Goal: Information Seeking & Learning: Compare options

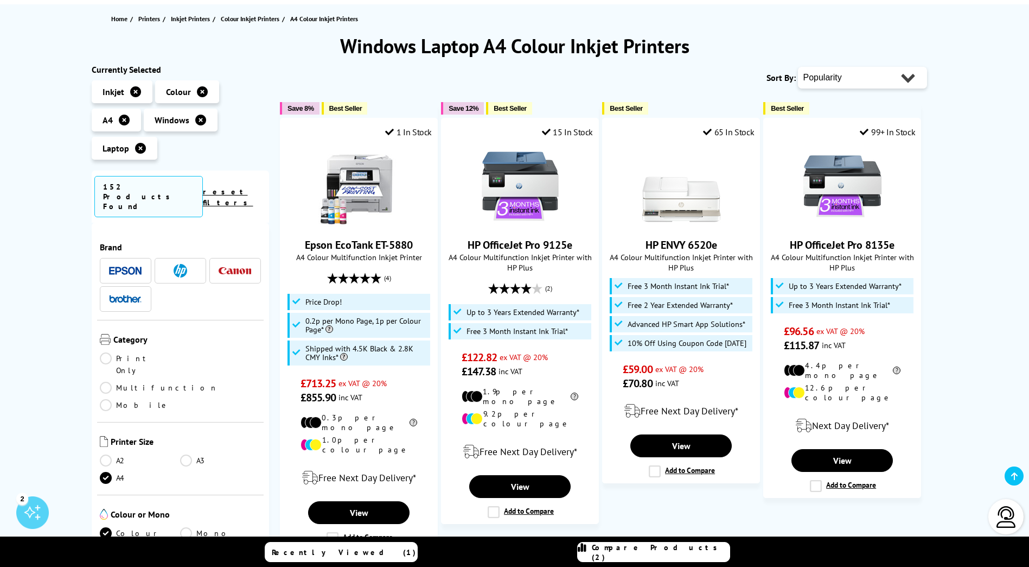
scroll to position [163, 0]
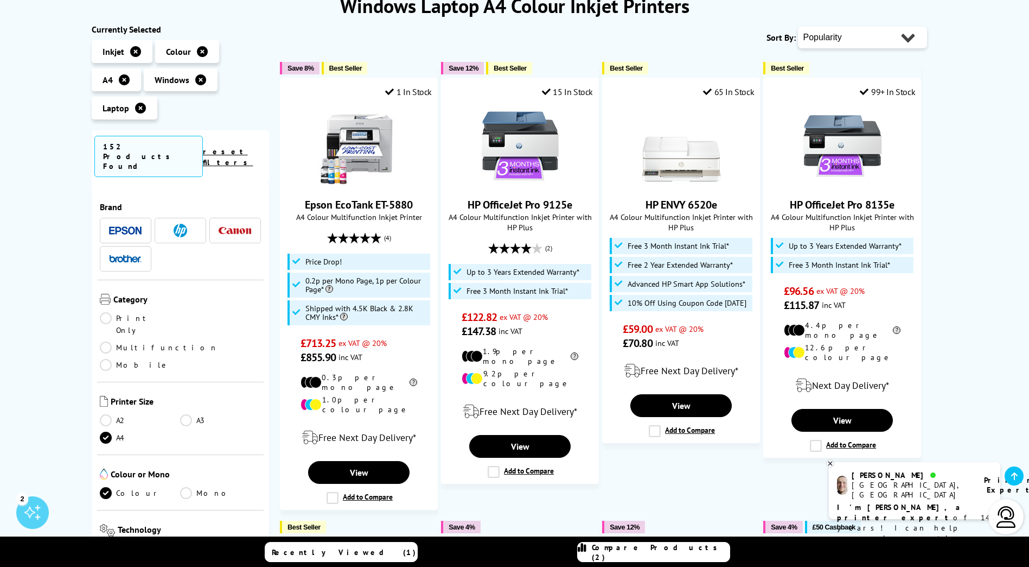
click at [130, 226] on img at bounding box center [125, 230] width 33 height 8
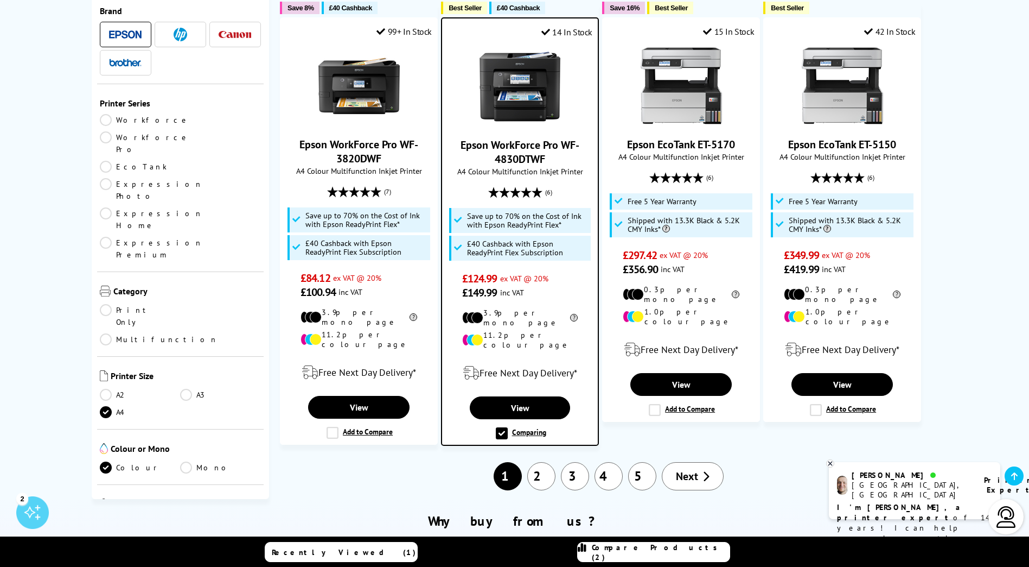
scroll to position [1357, 0]
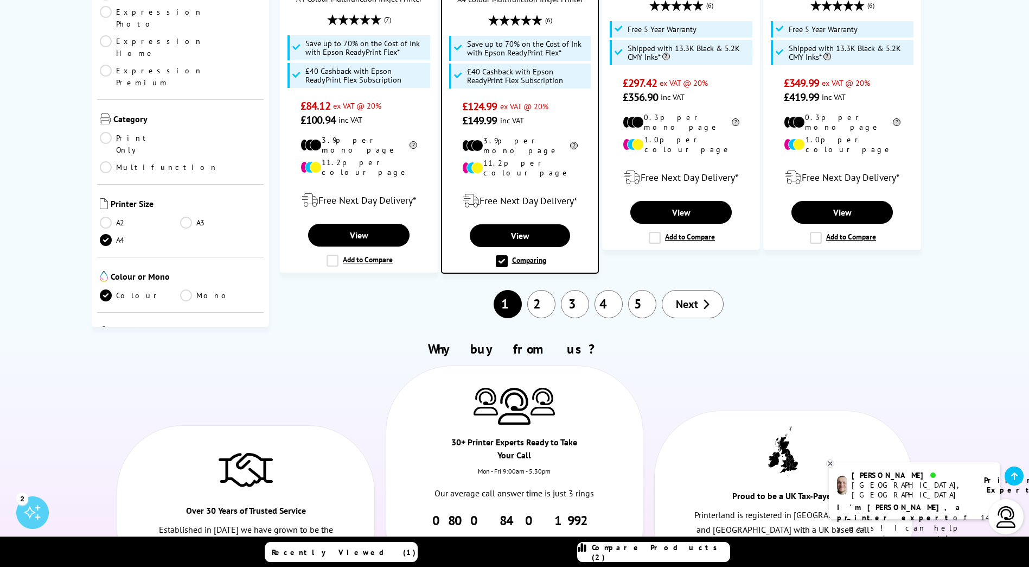
click at [550, 290] on link "2" at bounding box center [541, 304] width 28 height 28
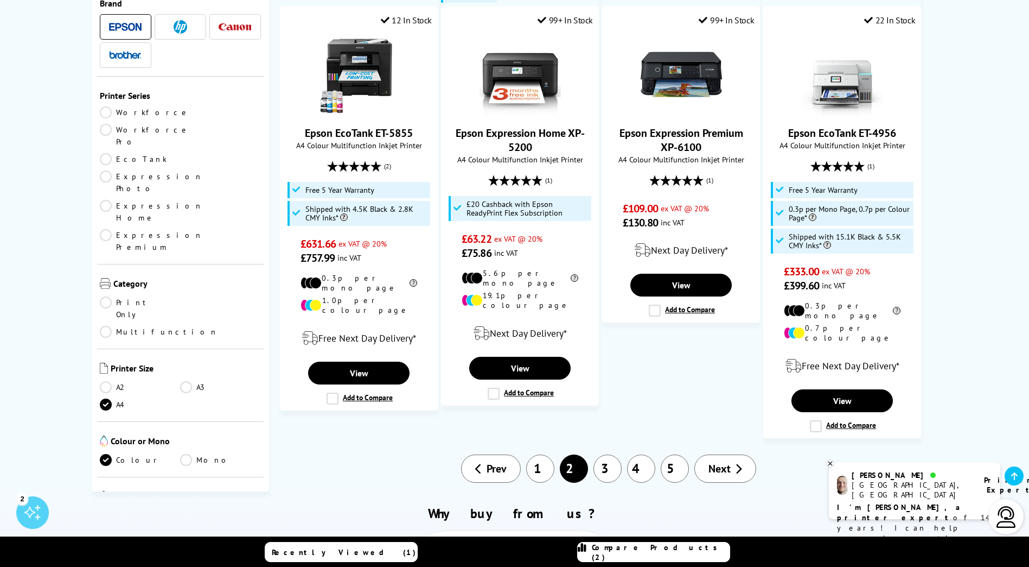
scroll to position [1302, 0]
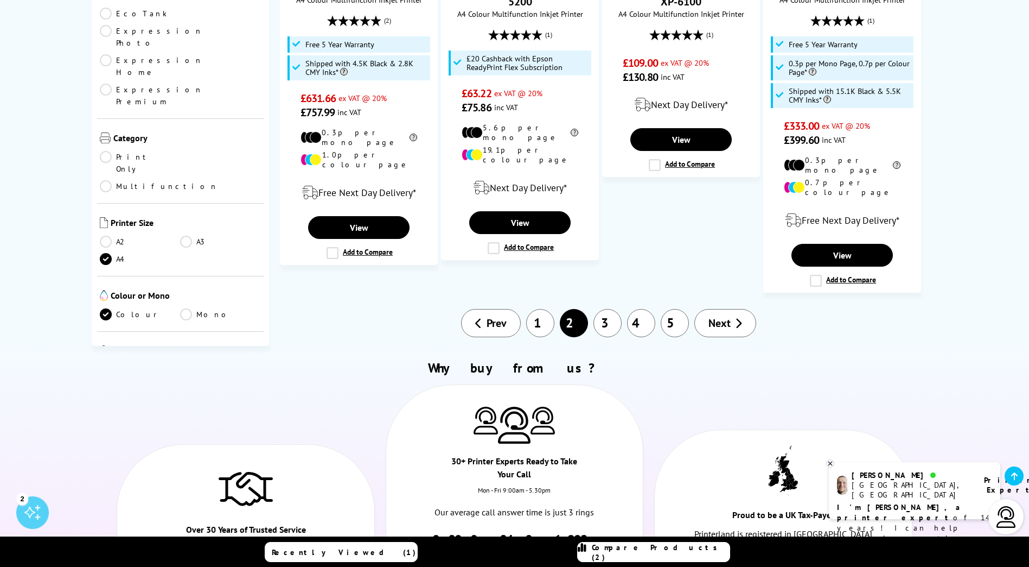
click at [602, 309] on link "3" at bounding box center [608, 323] width 28 height 28
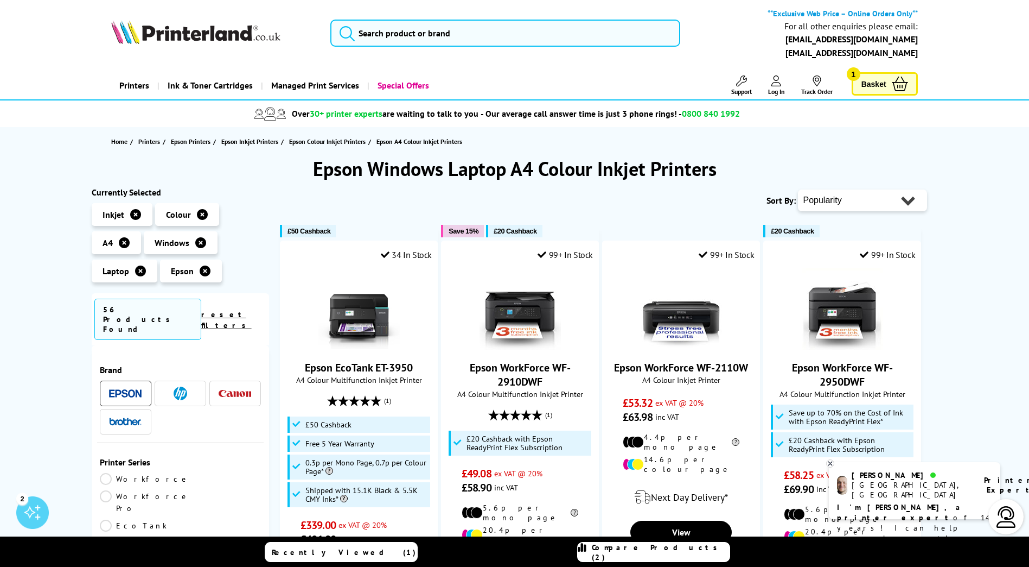
click at [892, 199] on select "Popularity Rating Price - Low to High Price - High to Low Running Costs - Low t…" at bounding box center [862, 200] width 129 height 22
click at [890, 199] on select "Popularity Rating Price - Low to High Price - High to Low Running Costs - Low t…" at bounding box center [862, 200] width 129 height 22
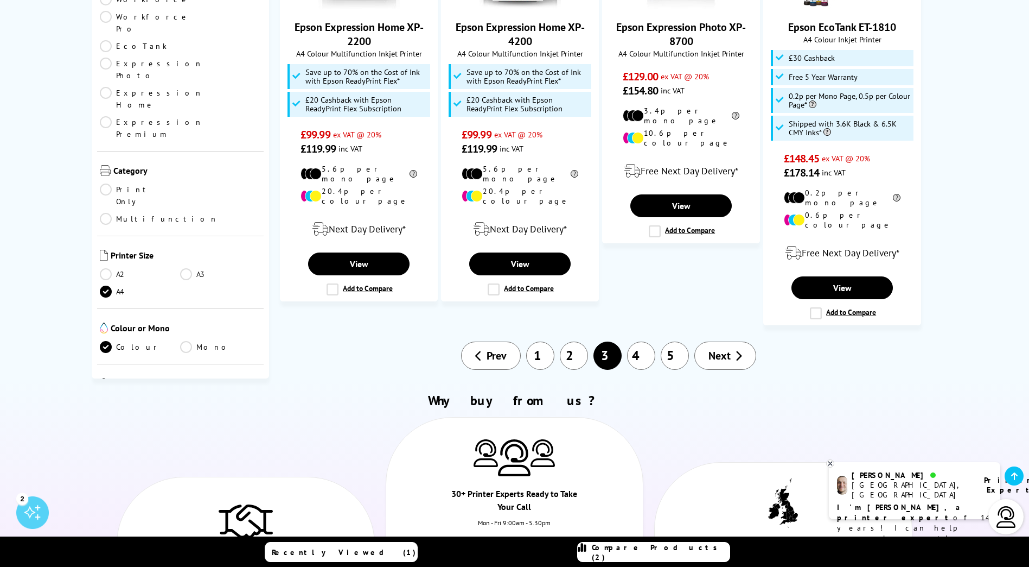
scroll to position [1248, 0]
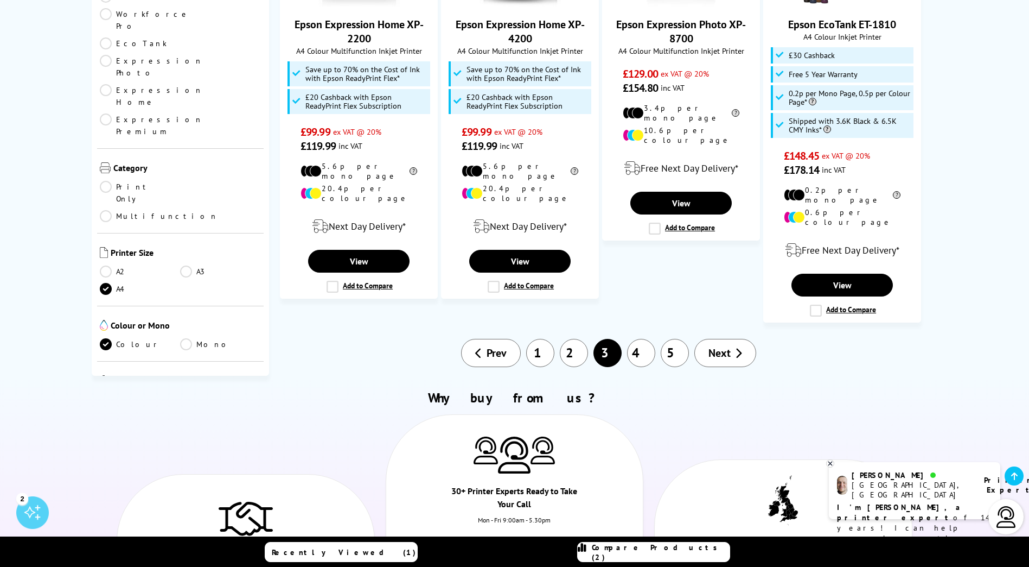
click at [643, 339] on link "4" at bounding box center [641, 353] width 28 height 28
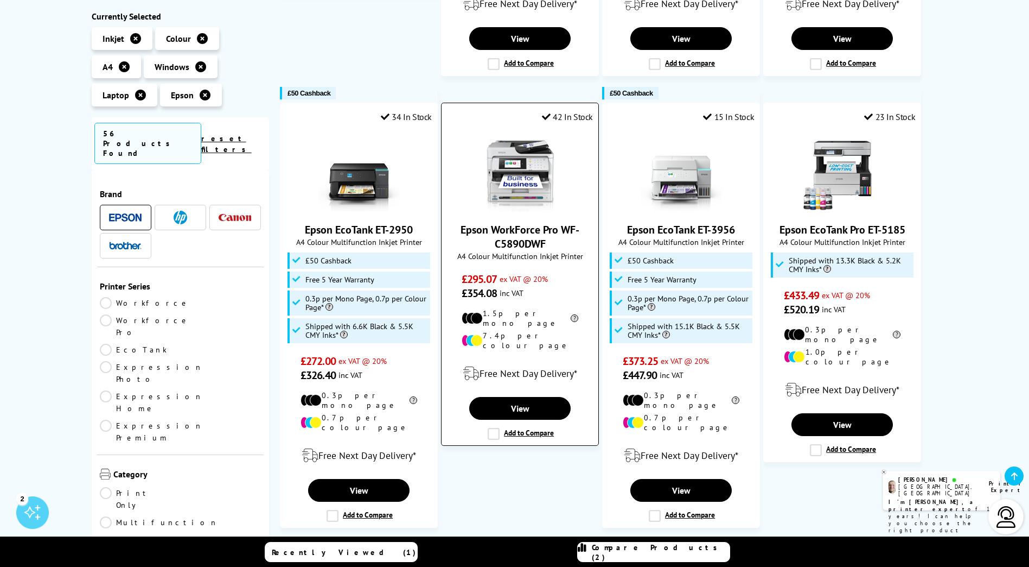
scroll to position [597, 0]
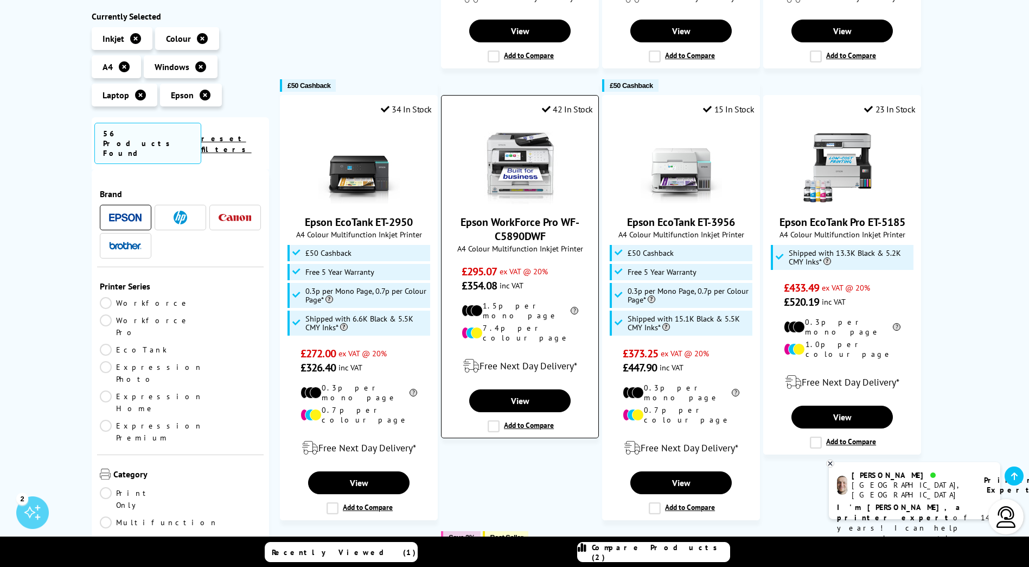
click at [493, 420] on label "Add to Compare" at bounding box center [521, 426] width 66 height 12
click at [0, 0] on input "Add to Compare" at bounding box center [0, 0] width 0 height 0
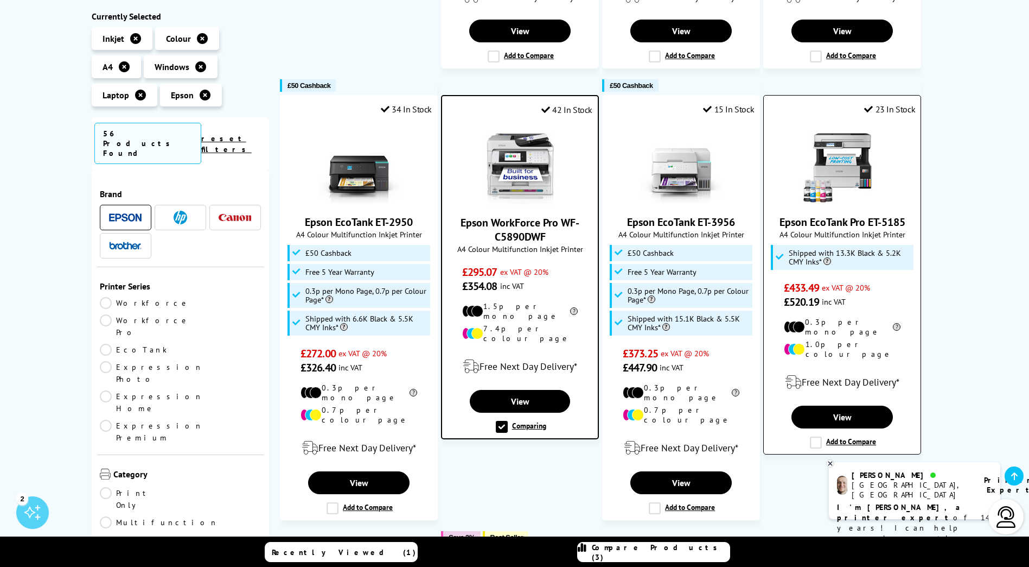
click at [819, 436] on label "Add to Compare" at bounding box center [843, 442] width 66 height 12
click at [0, 0] on input "Add to Compare" at bounding box center [0, 0] width 0 height 0
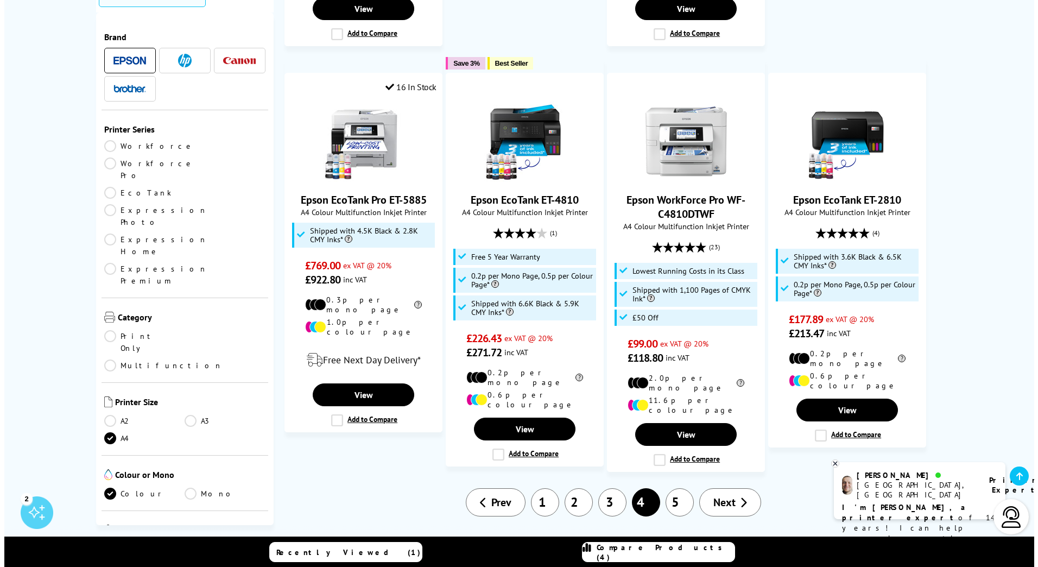
scroll to position [1085, 0]
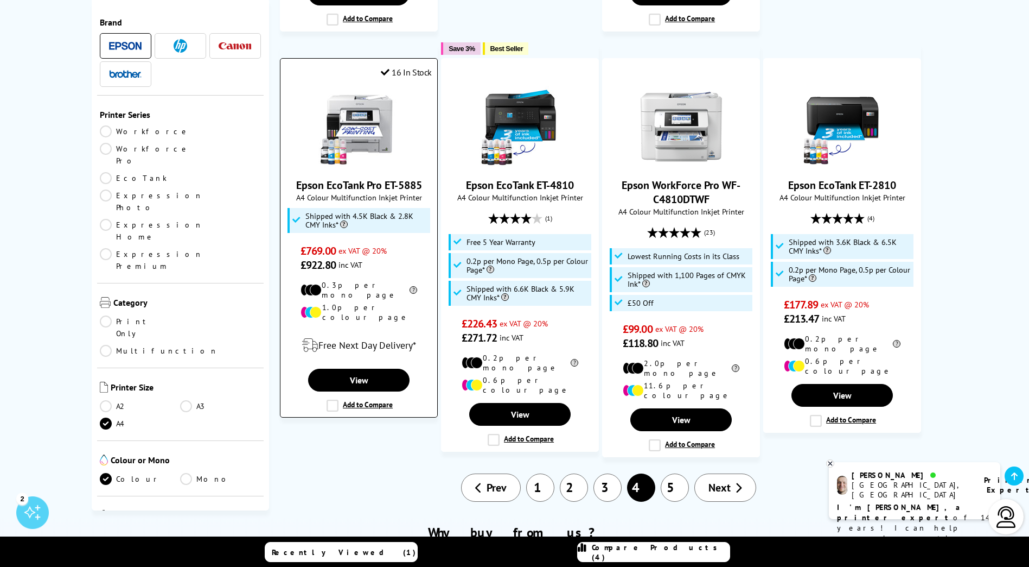
click at [333, 399] on label "Add to Compare" at bounding box center [360, 405] width 66 height 12
click at [0, 0] on input "Add to Compare" at bounding box center [0, 0] width 0 height 0
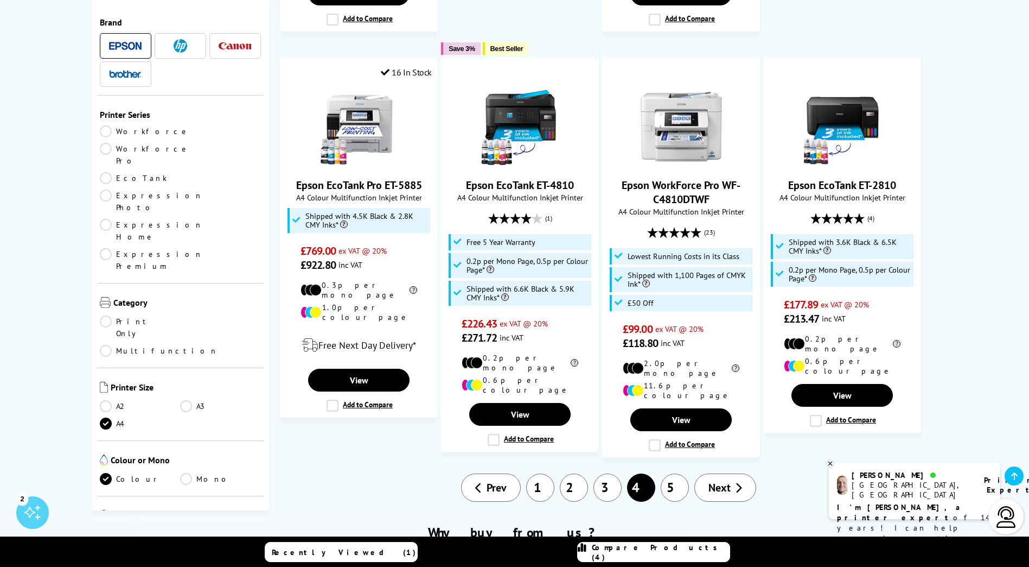
click at [677, 552] on span "Compare Products (4)" at bounding box center [661, 552] width 138 height 20
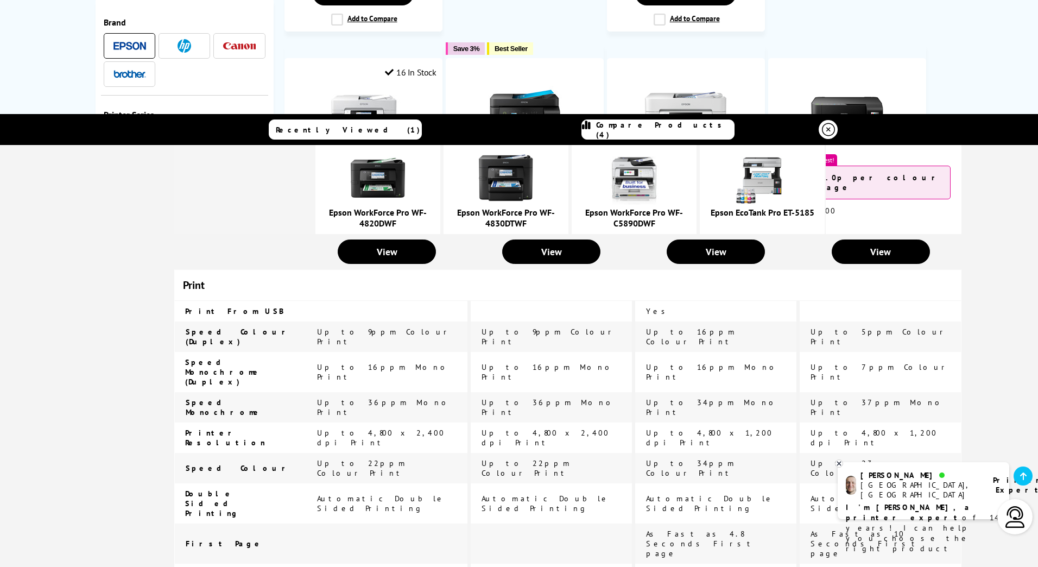
scroll to position [434, 0]
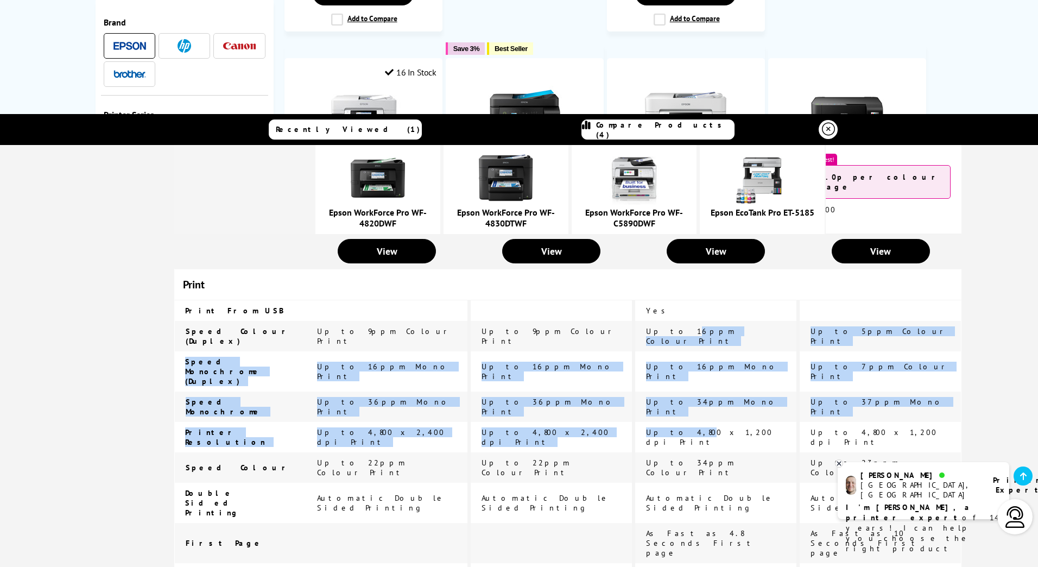
drag, startPoint x: 618, startPoint y: 271, endPoint x: 626, endPoint y: 334, distance: 64.0
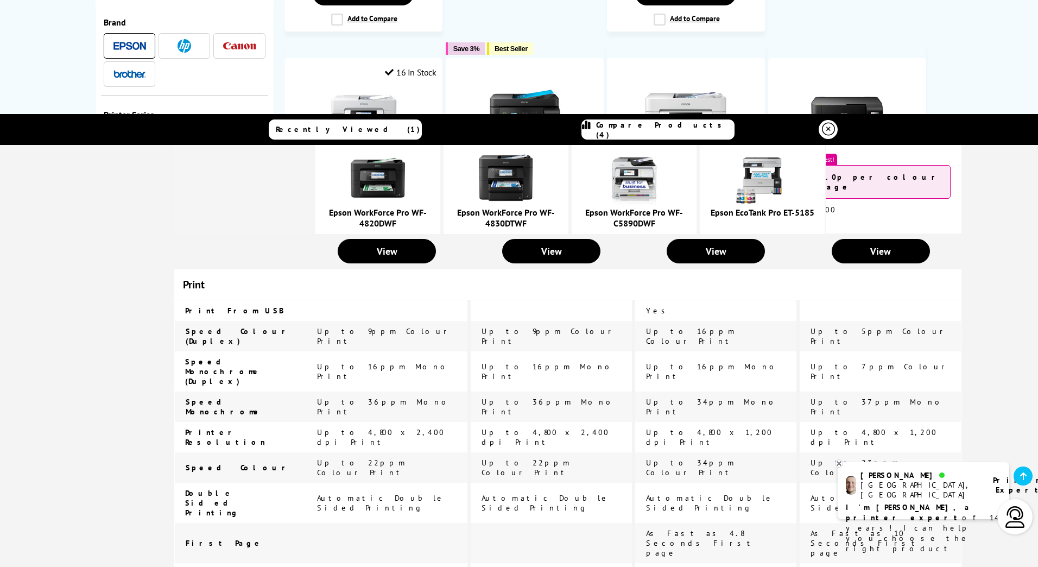
drag, startPoint x: 626, startPoint y: 334, endPoint x: 674, endPoint y: 335, distance: 48.3
click at [674, 427] on span "Up to 4,800 x 1,200 dpi Print" at bounding box center [709, 437] width 126 height 20
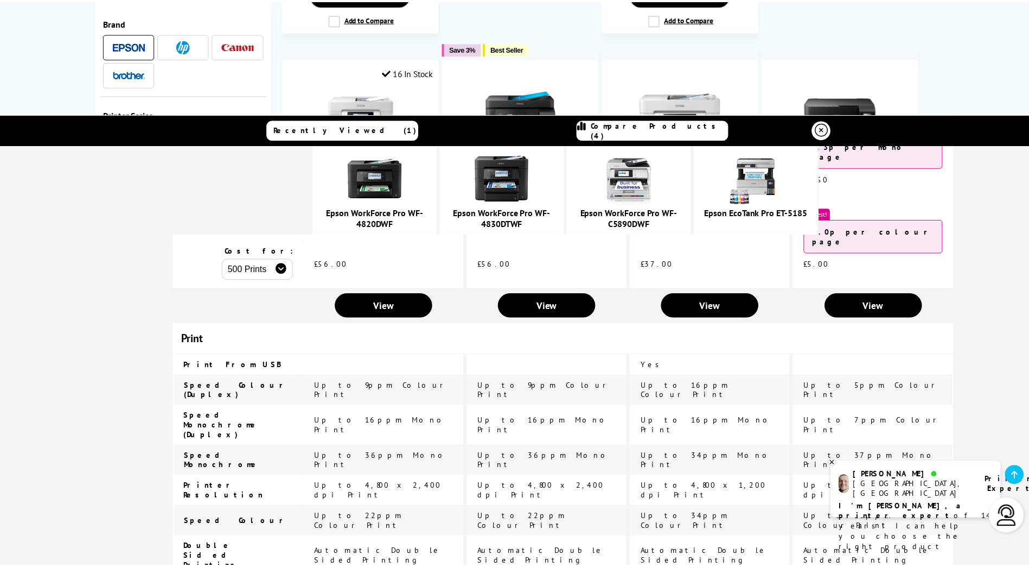
scroll to position [597, 0]
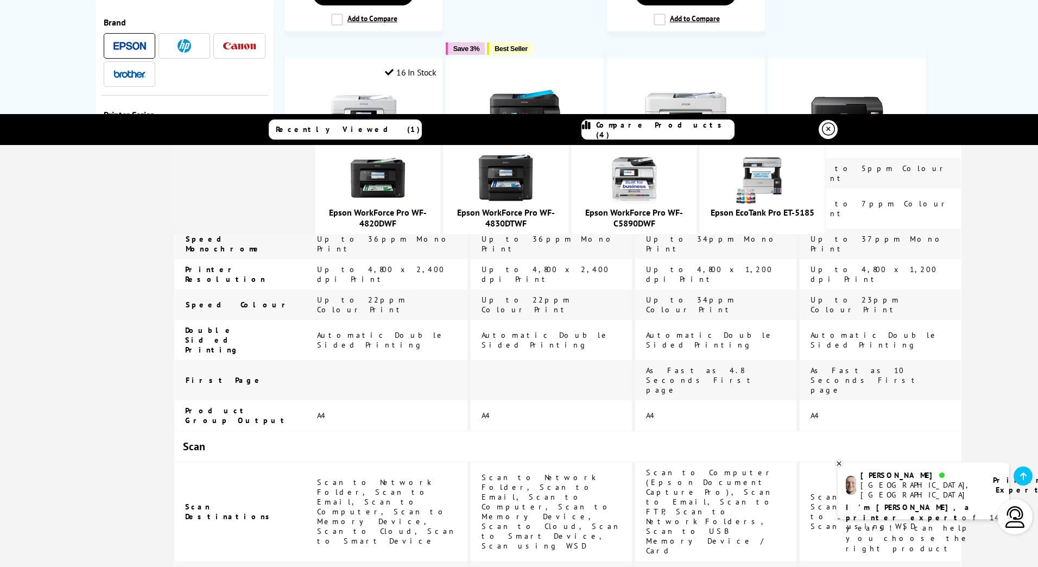
click at [839, 461] on icon at bounding box center [838, 463] width 7 height 8
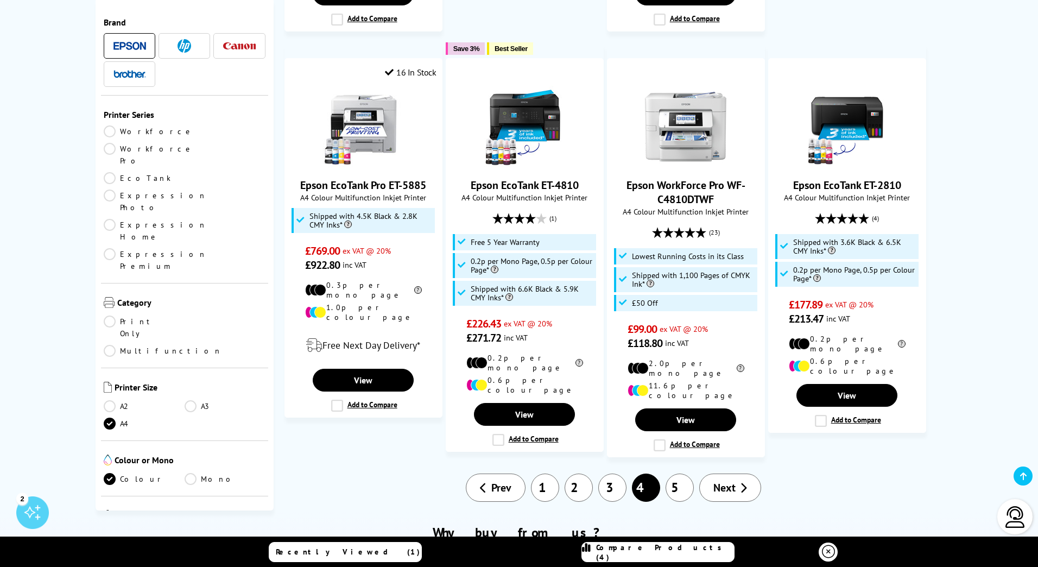
scroll to position [0, 0]
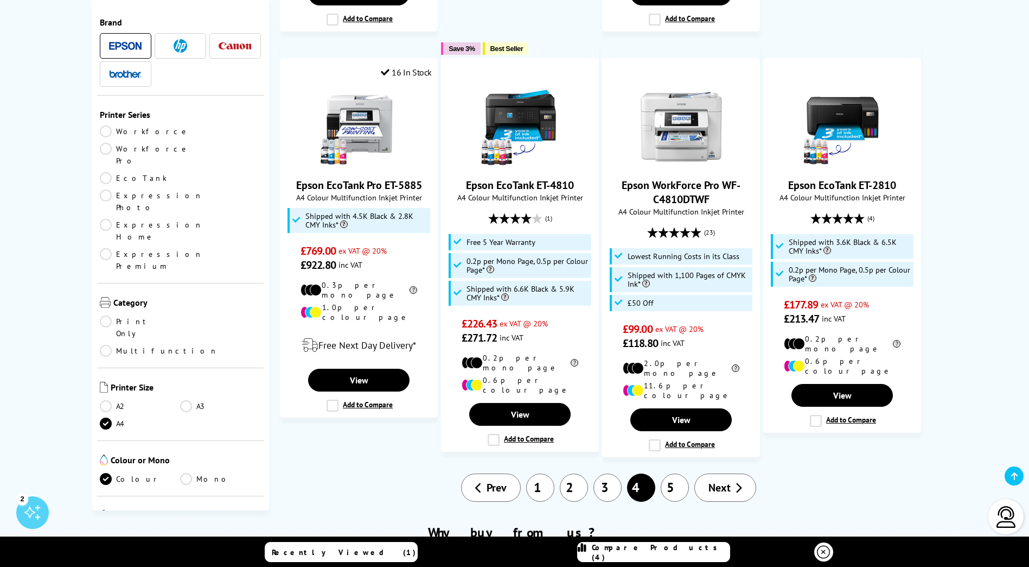
click at [661, 548] on span "Compare Products (4)" at bounding box center [661, 552] width 138 height 20
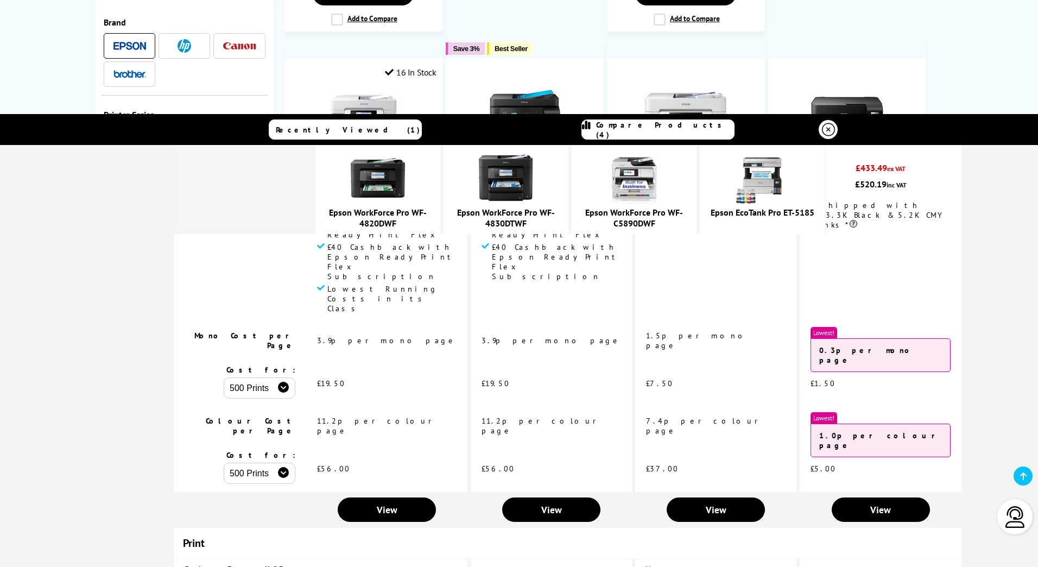
scroll to position [217, 0]
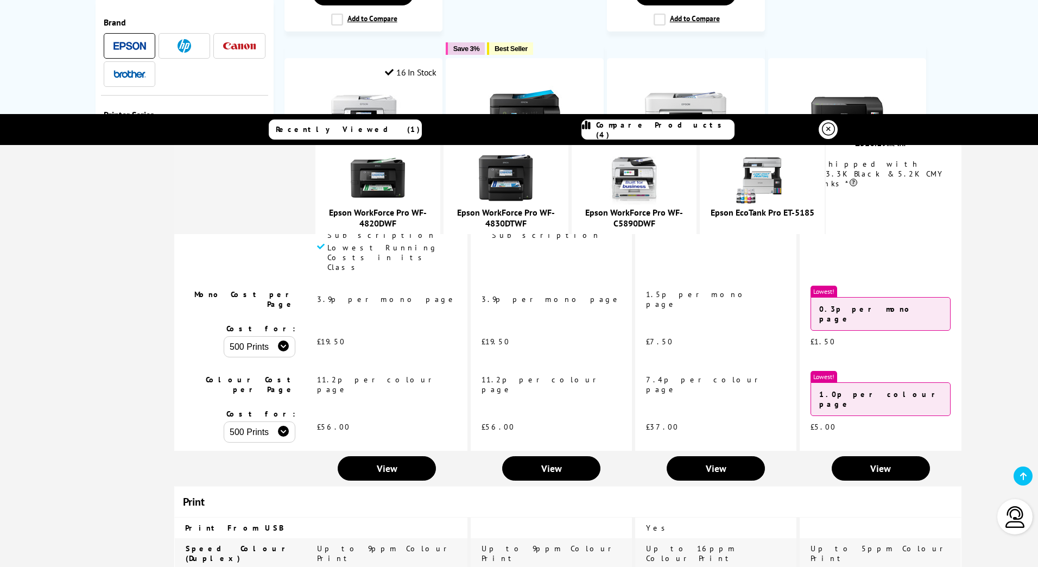
click at [295, 421] on select "500 Prints 1000 Prints 2000 Prints" at bounding box center [260, 431] width 72 height 21
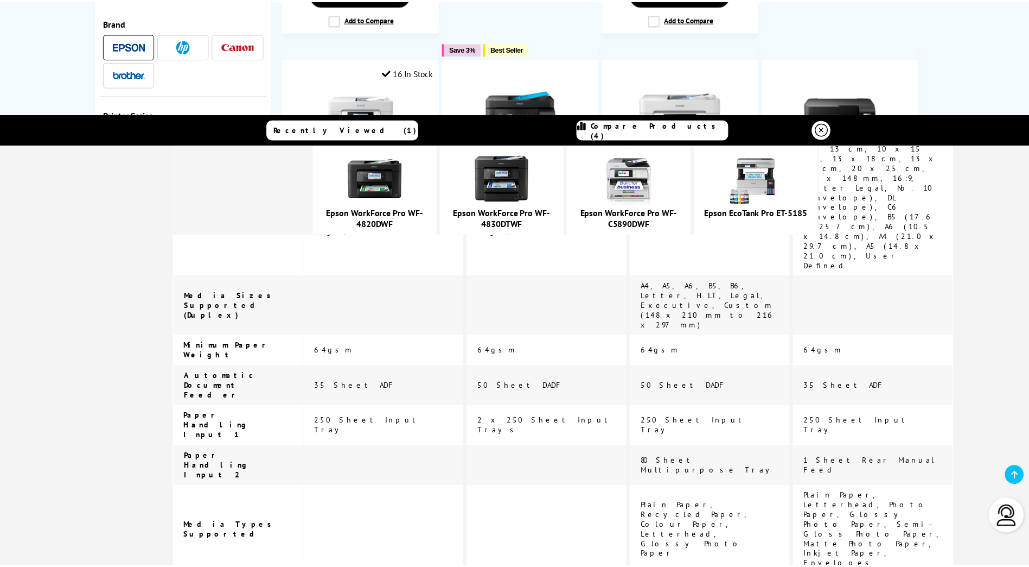
scroll to position [2225, 0]
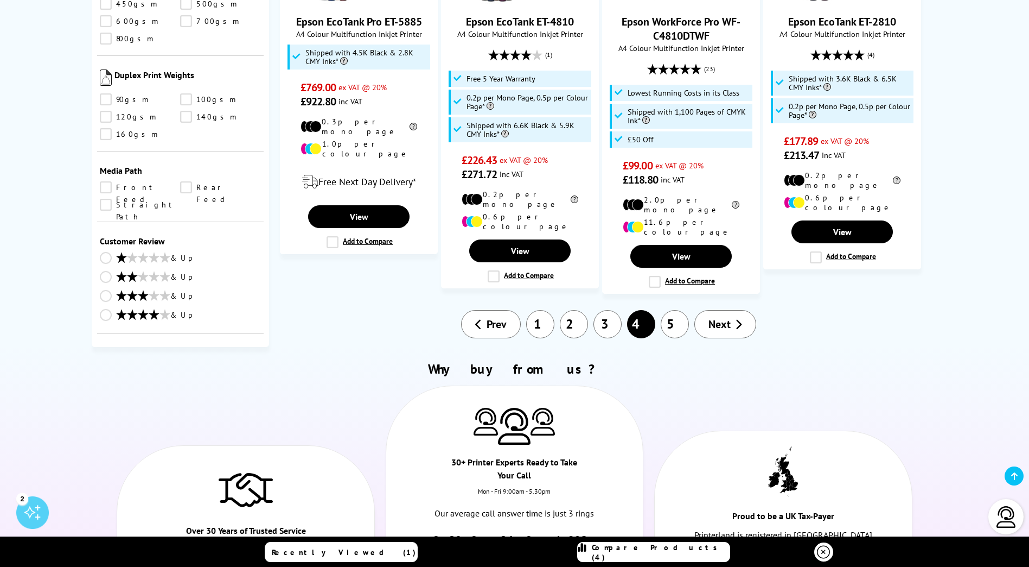
scroll to position [1248, 0]
click at [575, 310] on link "2" at bounding box center [574, 324] width 28 height 28
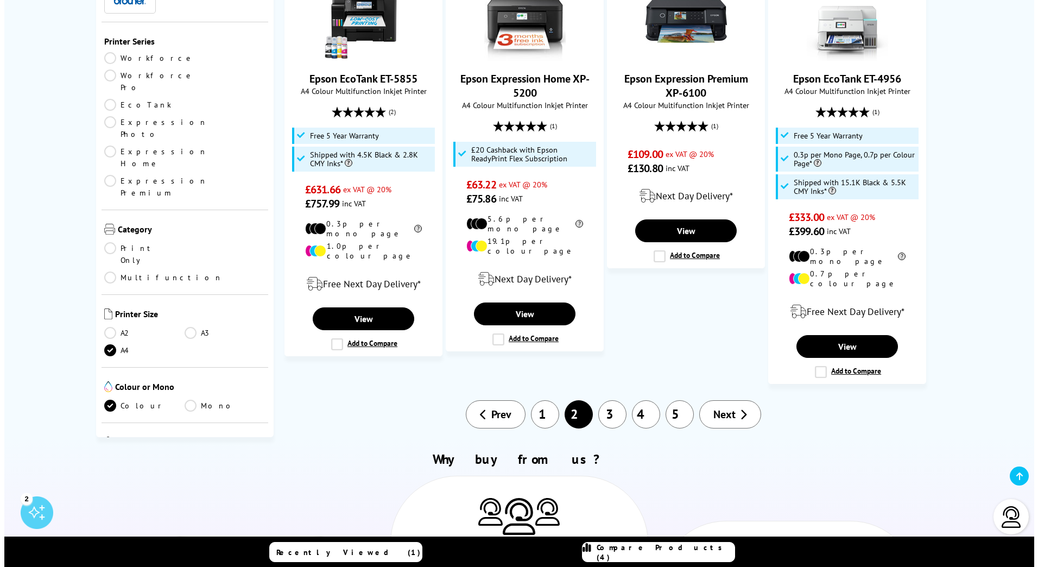
scroll to position [1140, 0]
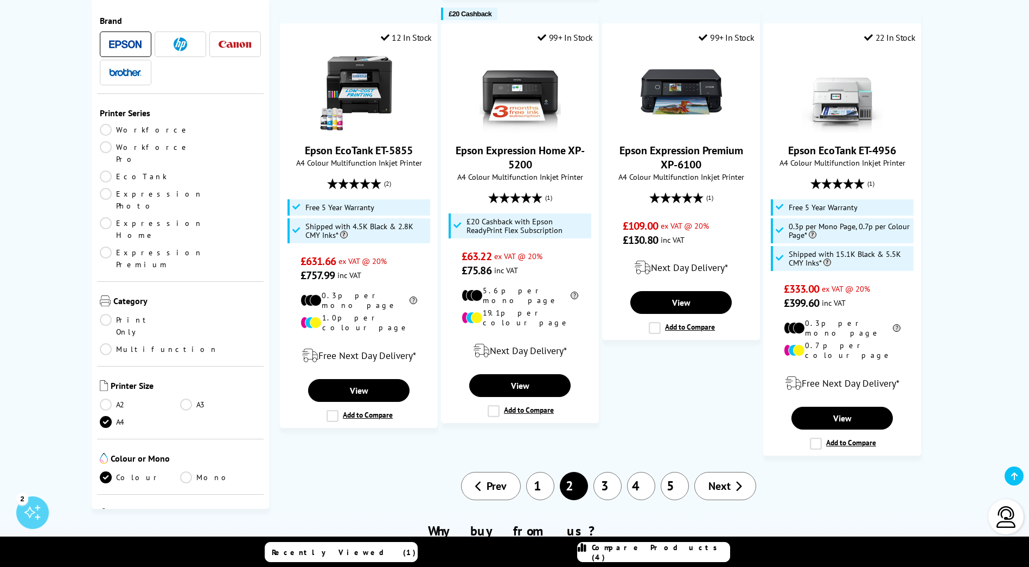
click at [673, 554] on span "Compare Products (4)" at bounding box center [661, 552] width 138 height 20
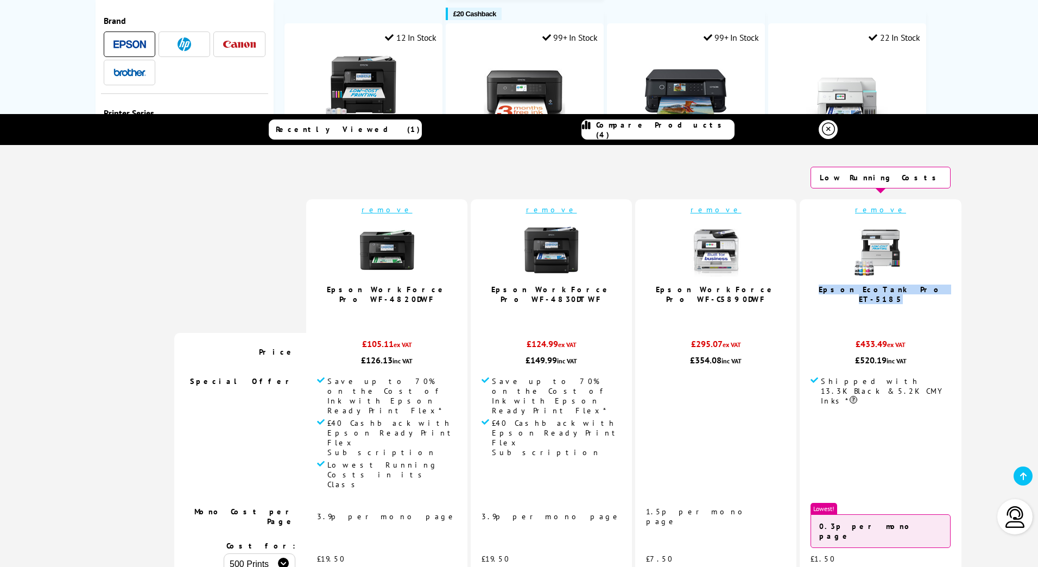
drag, startPoint x: 728, startPoint y: 290, endPoint x: 824, endPoint y: 288, distance: 96.1
click at [824, 288] on td "remove Epson EcoTank Pro ET-5185" at bounding box center [880, 265] width 162 height 133
copy link "Epson EcoTank Pro ET-5185"
drag, startPoint x: 601, startPoint y: 289, endPoint x: 678, endPoint y: 301, distance: 77.4
click at [678, 301] on td "remove Epson WorkForce Pro WF-C5890DWF" at bounding box center [715, 265] width 161 height 133
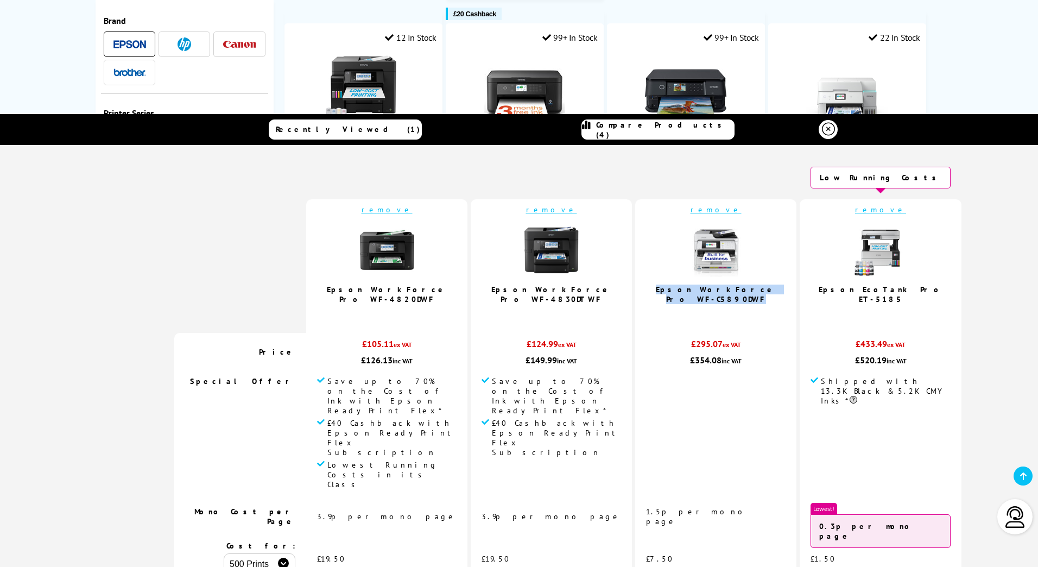
copy link "Epson WorkForce Pro WF-C5890DWF"
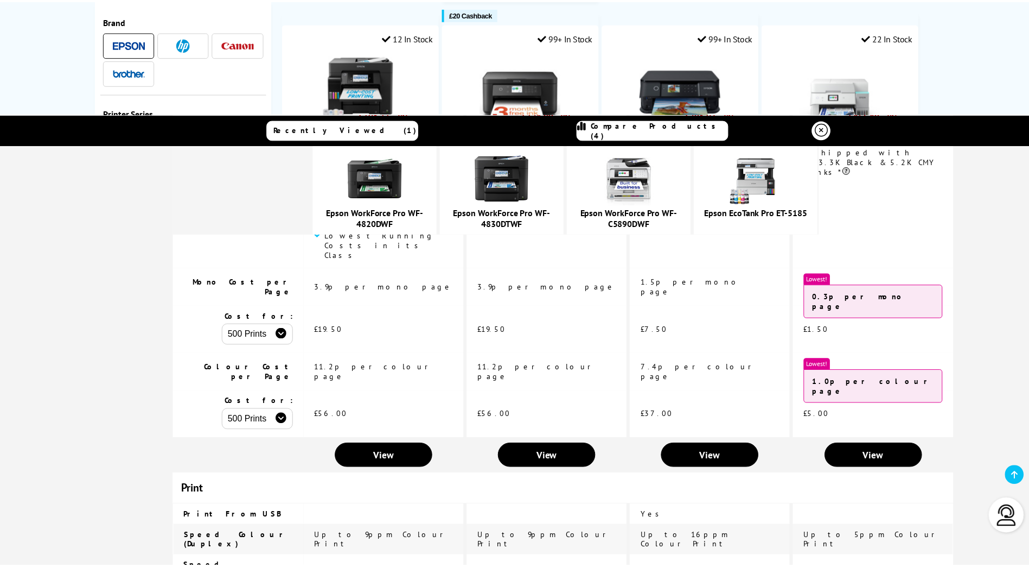
scroll to position [271, 0]
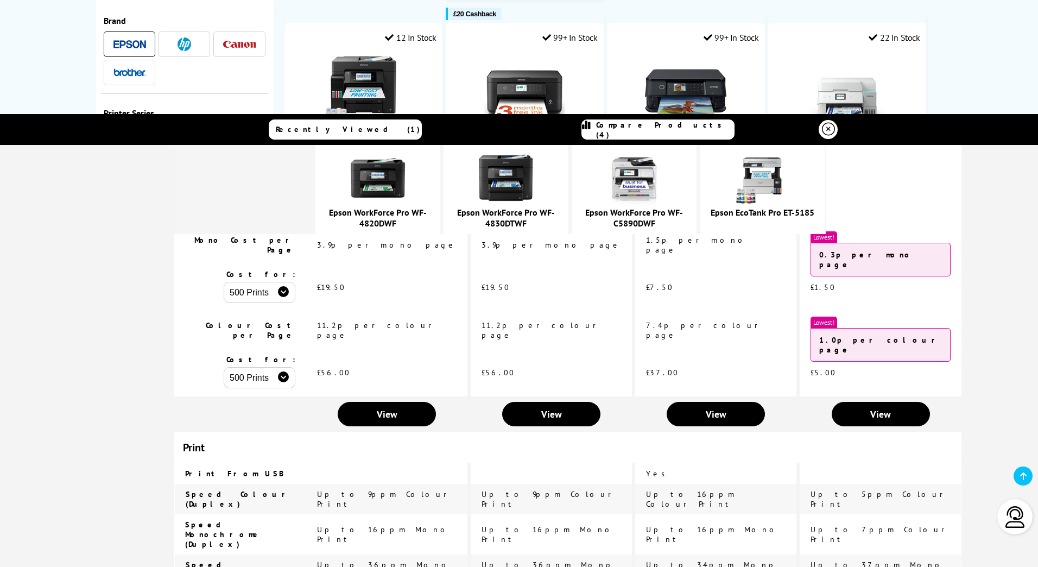
click at [822, 125] on icon at bounding box center [828, 129] width 13 height 13
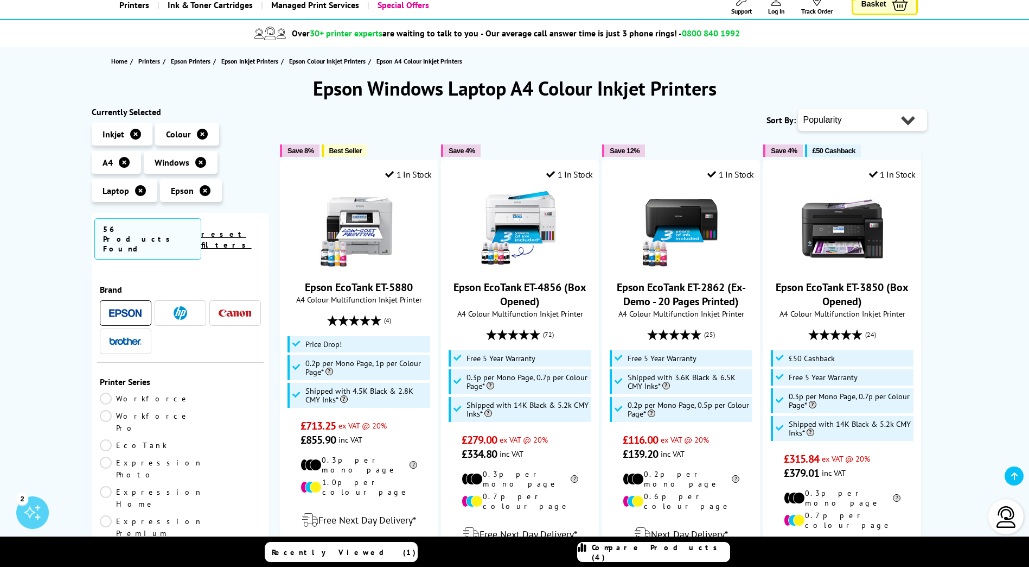
scroll to position [54, 0]
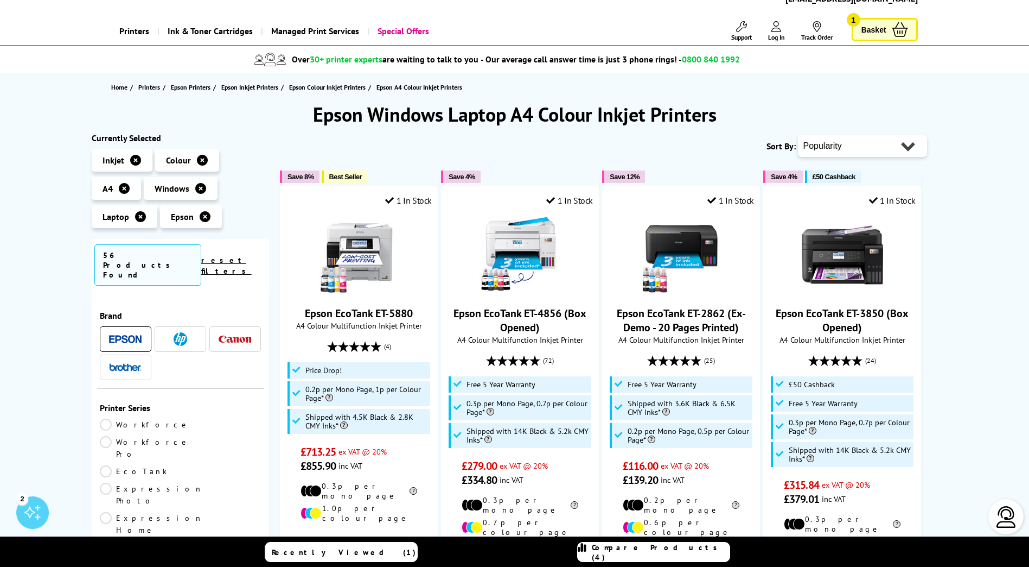
click at [825, 156] on select "Popularity Rating Price - Low to High Price - High to Low Running Costs - Low t…" at bounding box center [862, 146] width 129 height 22
select select "Running Costs"
click at [798, 135] on select "Popularity Rating Price - Low to High Price - High to Low Running Costs - Low t…" at bounding box center [862, 146] width 129 height 22
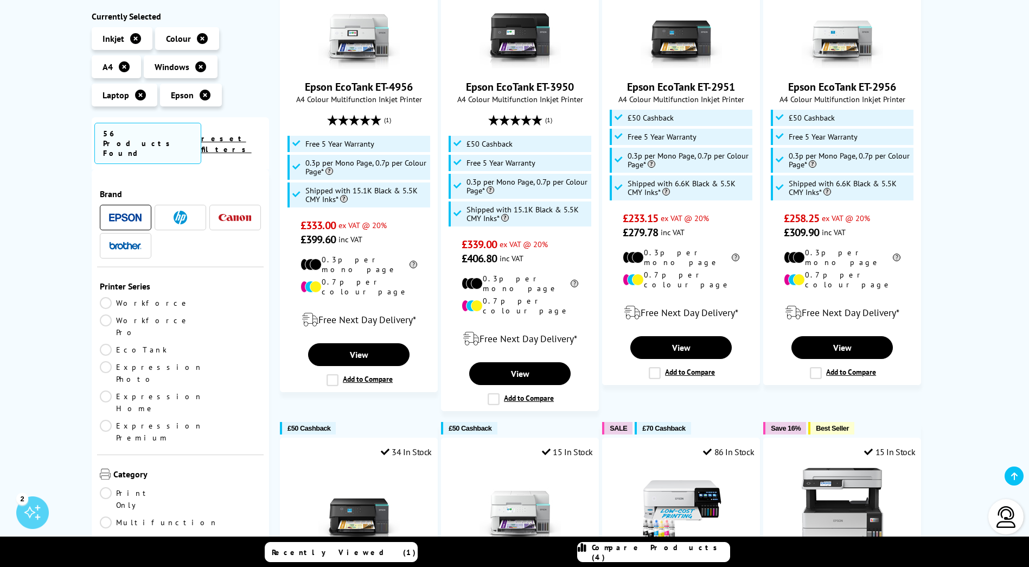
scroll to position [271, 0]
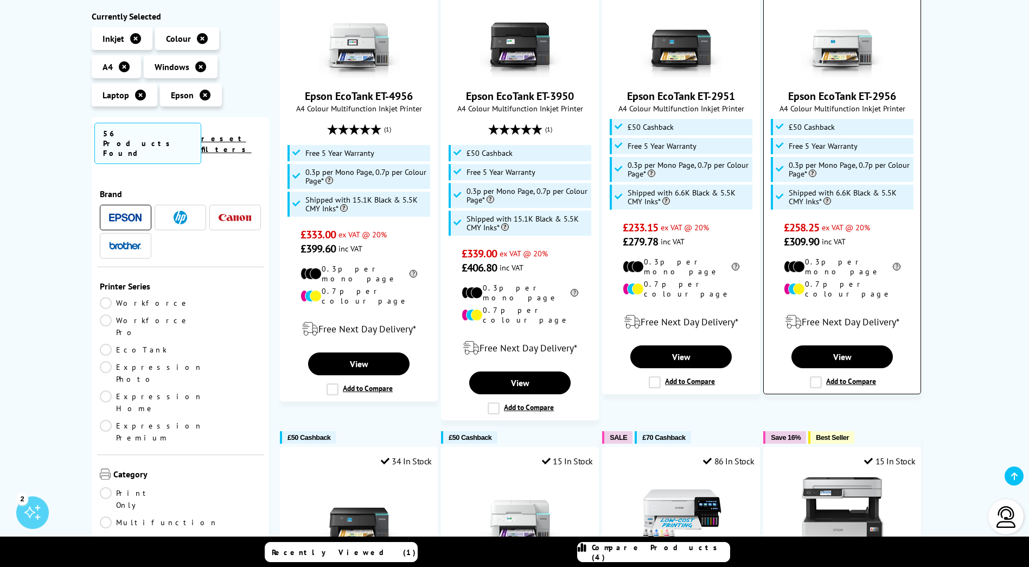
click at [873, 98] on link "Epson EcoTank ET-2956" at bounding box center [842, 96] width 108 height 14
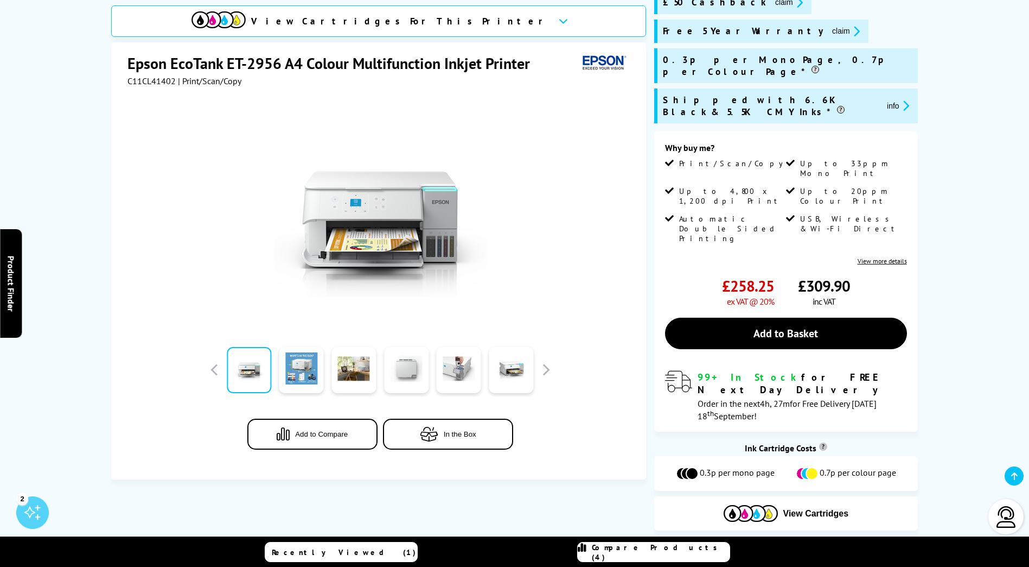
scroll to position [109, 0]
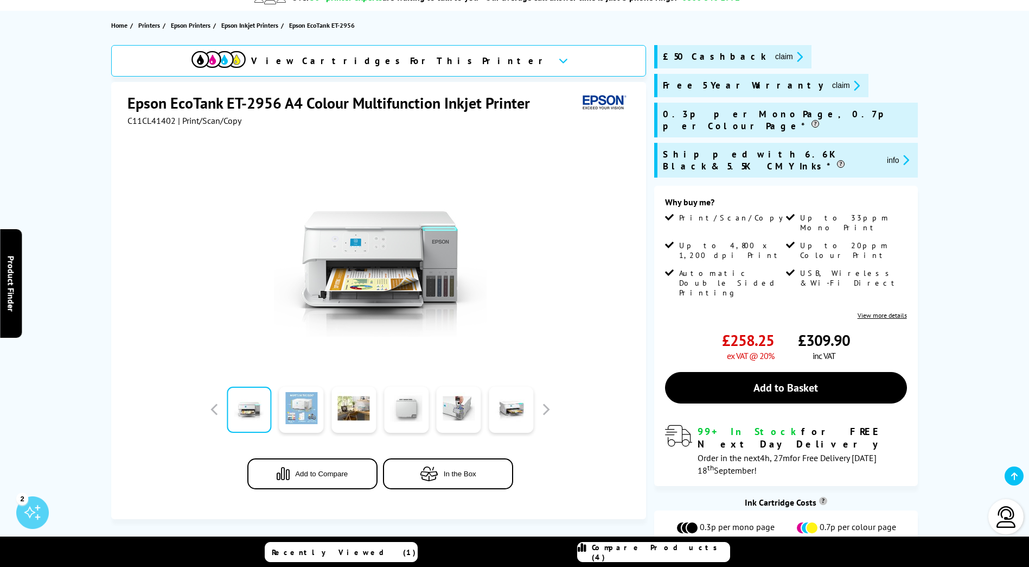
click at [311, 406] on link at bounding box center [301, 409] width 44 height 46
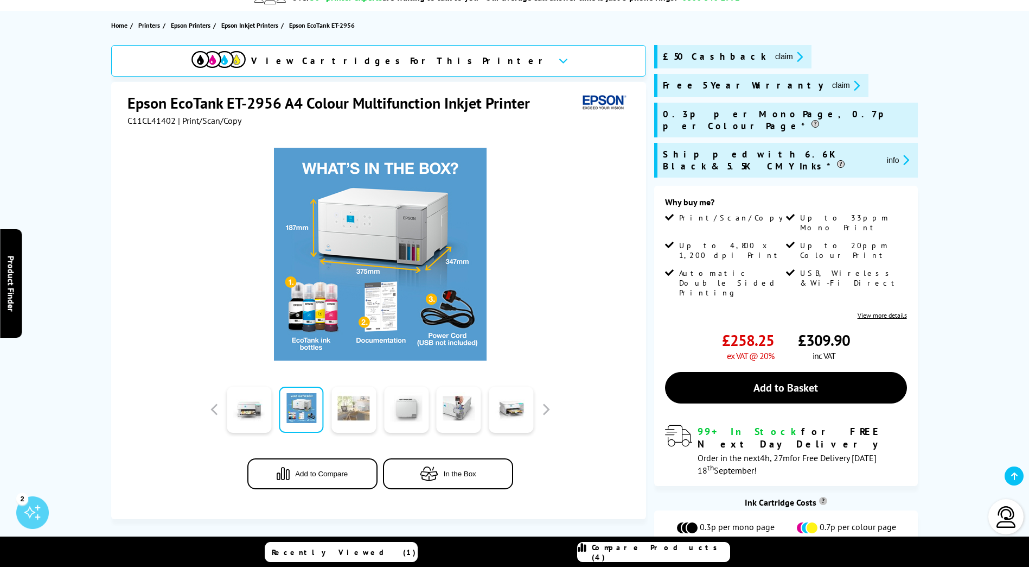
click at [352, 395] on link at bounding box center [354, 409] width 44 height 46
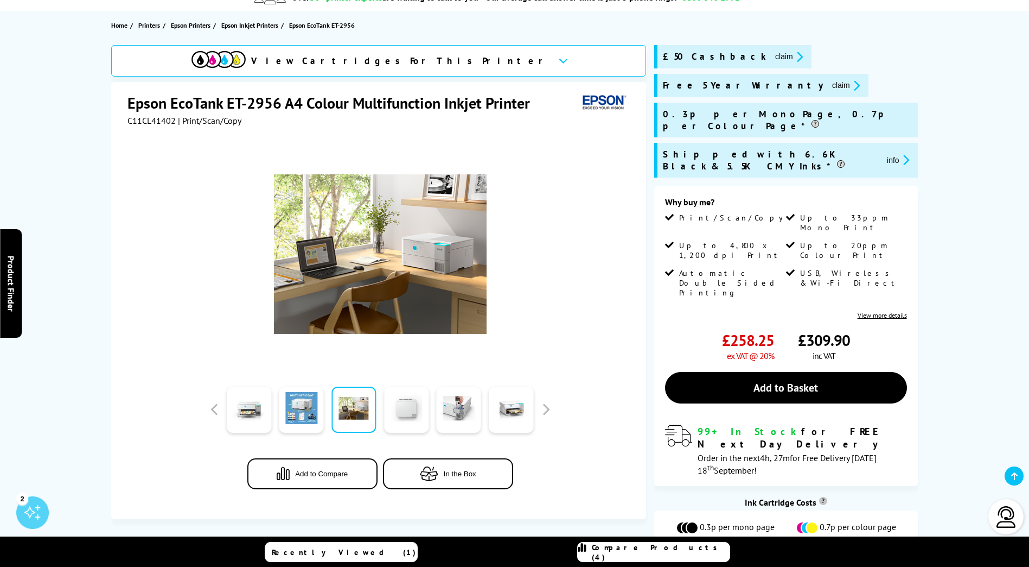
click at [405, 403] on link at bounding box center [406, 409] width 44 height 46
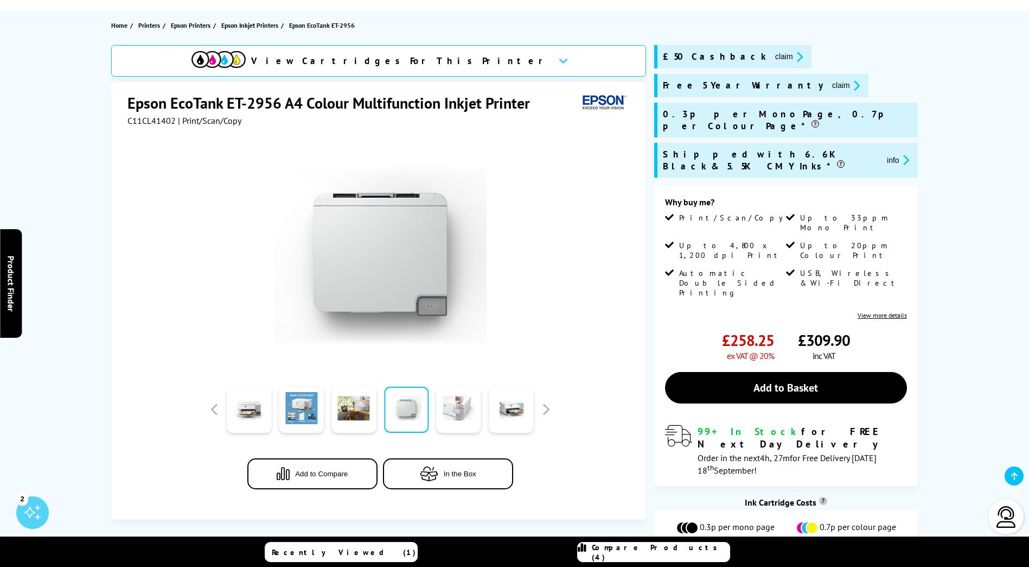
click at [462, 408] on link at bounding box center [459, 409] width 44 height 46
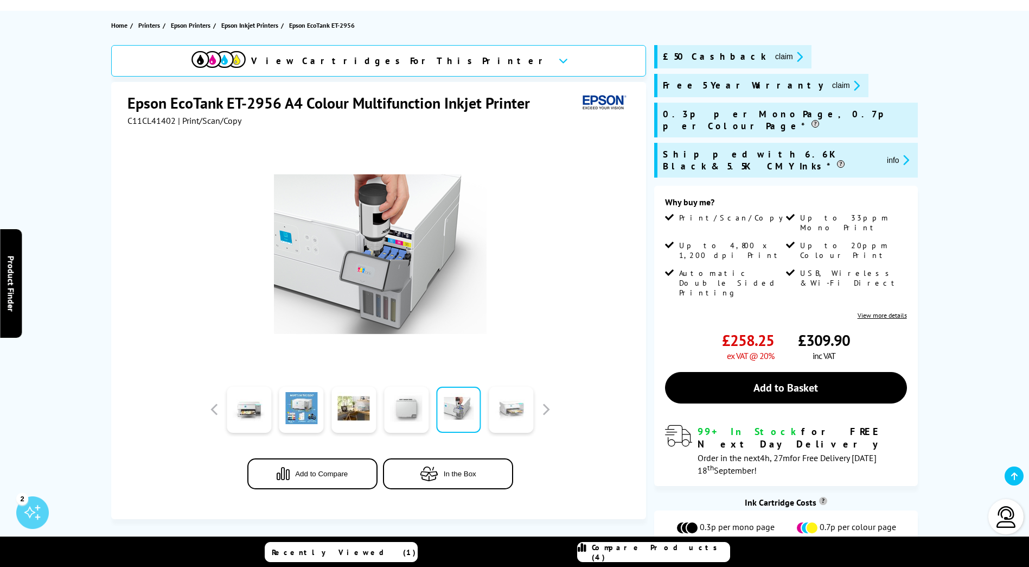
click at [517, 409] on link at bounding box center [511, 409] width 44 height 46
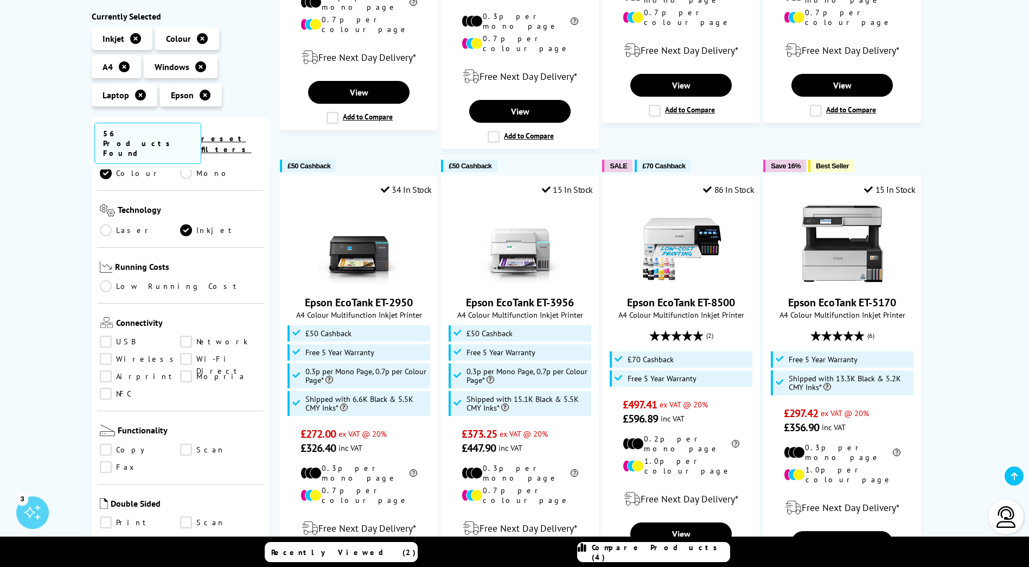
scroll to position [488, 0]
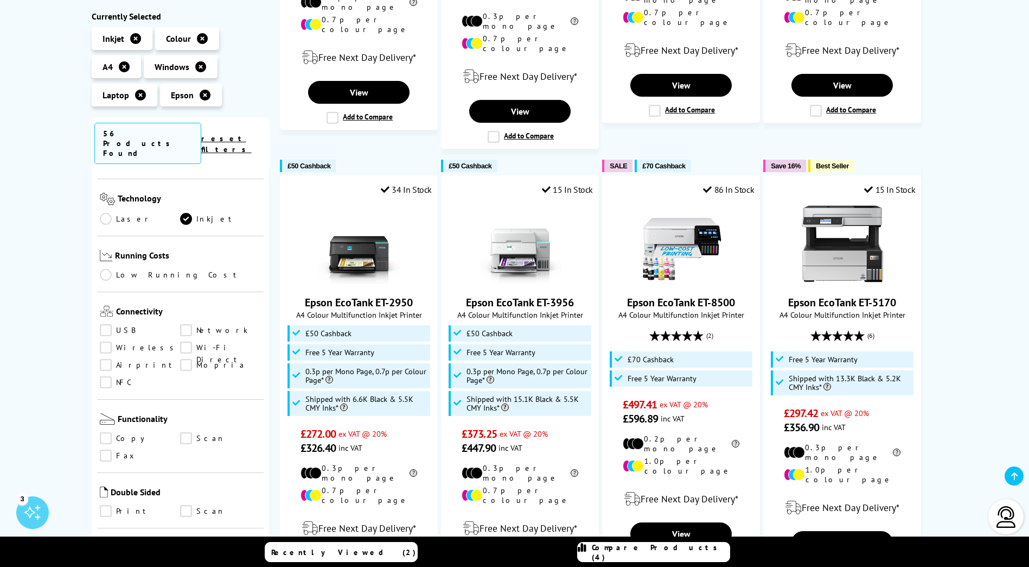
click at [105, 505] on link "Print" at bounding box center [140, 511] width 81 height 12
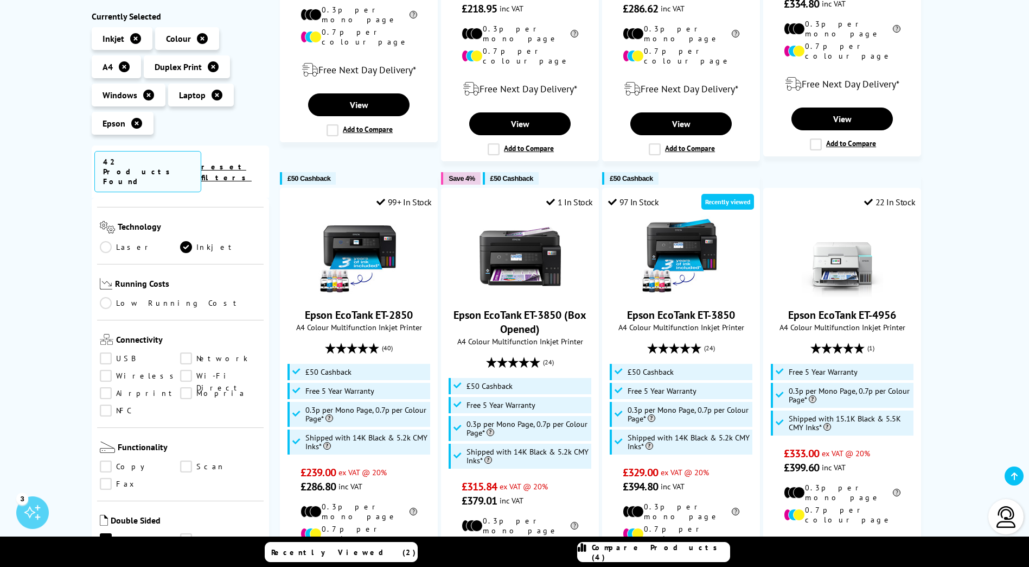
scroll to position [543, 0]
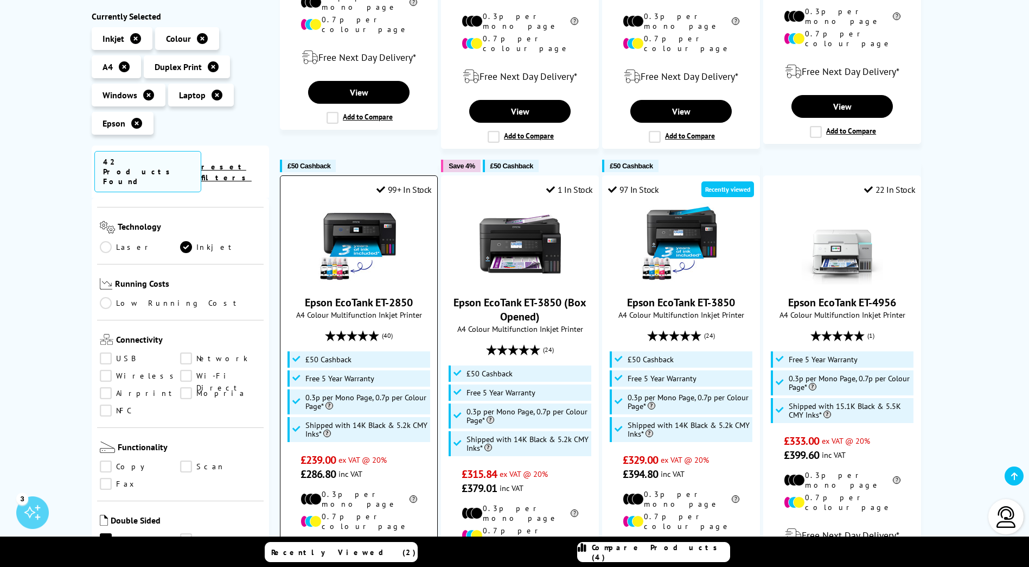
click at [389, 295] on link "Epson EcoTank ET-2850" at bounding box center [359, 302] width 108 height 14
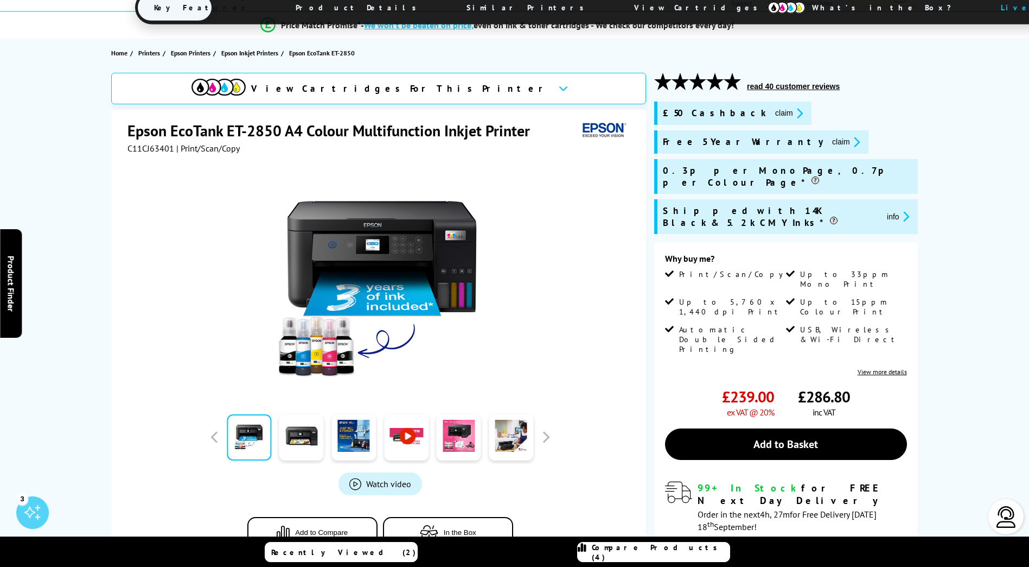
scroll to position [54, 0]
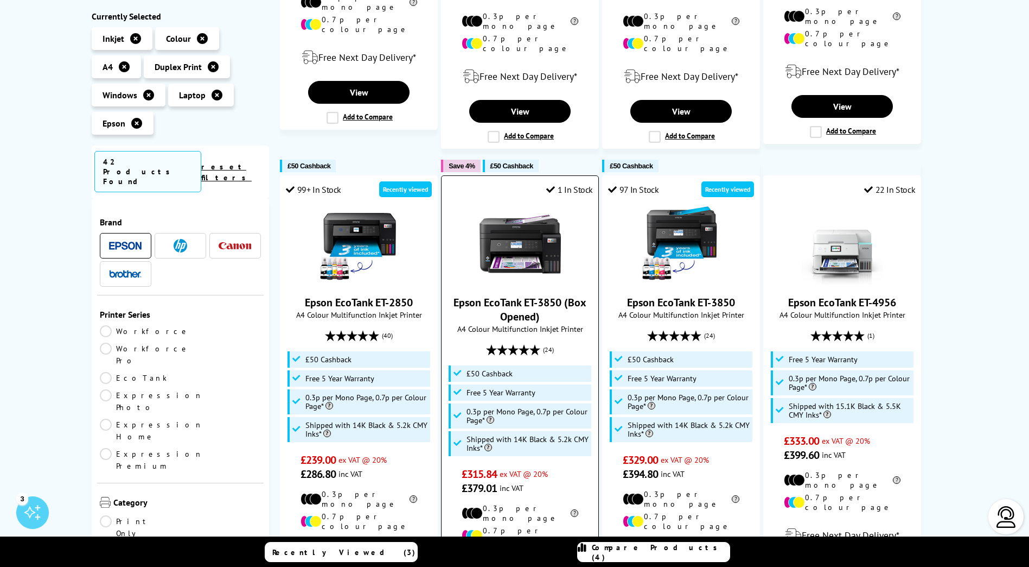
scroll to position [543, 0]
click at [535, 295] on link "Epson EcoTank ET-3850 (Box Opened)" at bounding box center [520, 309] width 133 height 28
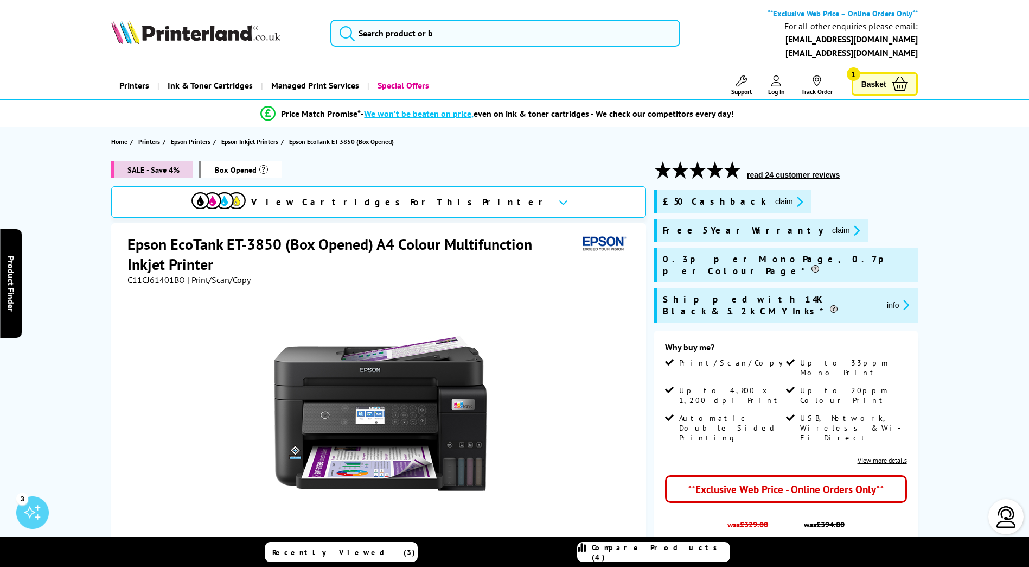
click at [152, 281] on span "C11CJ61401BO" at bounding box center [157, 279] width 58 height 11
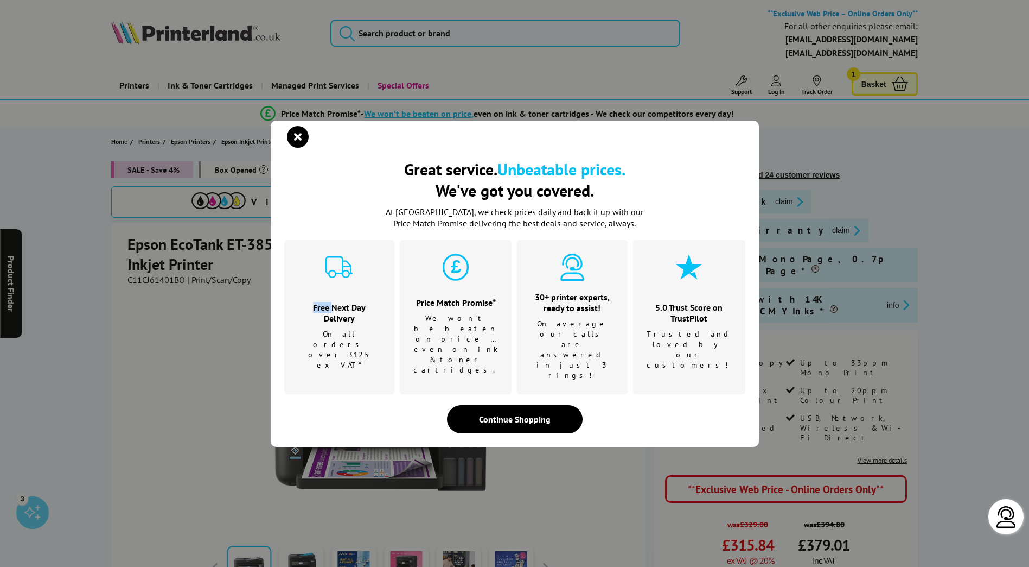
click at [152, 281] on div "Great service. Unbeatable prices. We've got you covered. Great service. Unbeata…" at bounding box center [514, 283] width 1029 height 567
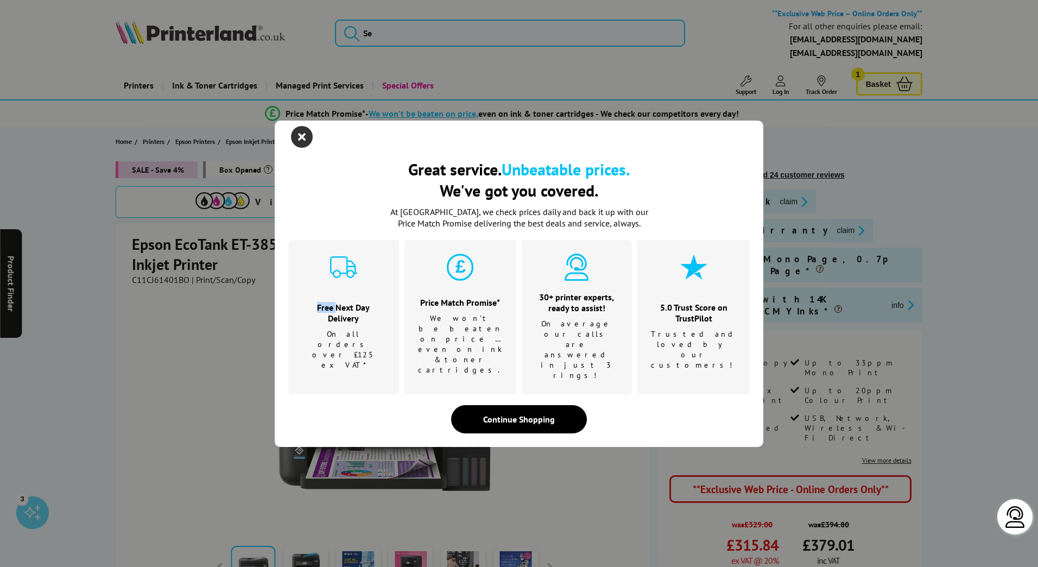
drag, startPoint x: 152, startPoint y: 281, endPoint x: 302, endPoint y: 158, distance: 193.9
click at [302, 148] on icon "close modal" at bounding box center [302, 137] width 22 height 22
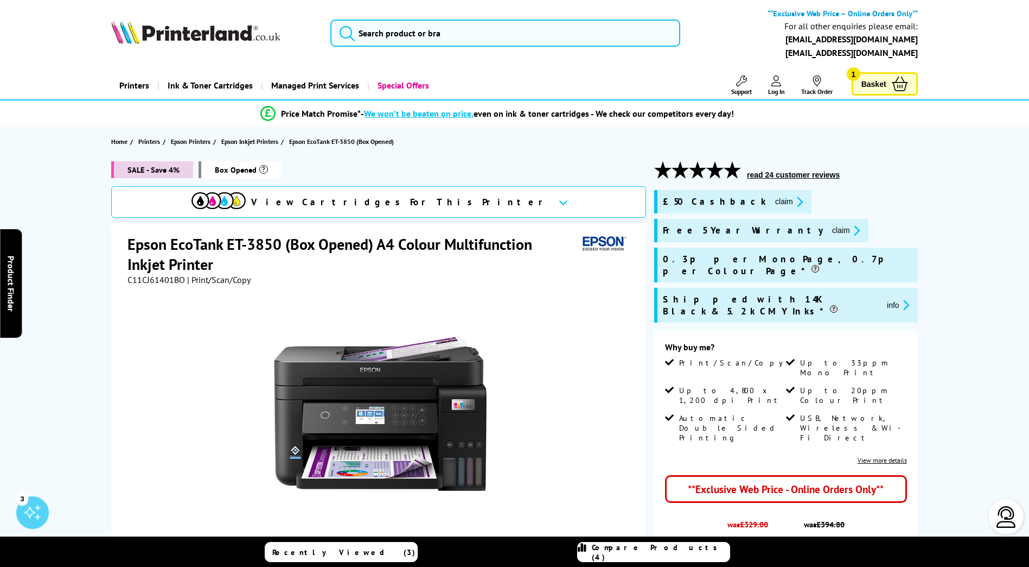
click at [160, 279] on span "C11CJ61401BO" at bounding box center [157, 279] width 58 height 11
copy span "C11CJ61401BO"
click at [444, 32] on input "search" at bounding box center [505, 33] width 350 height 27
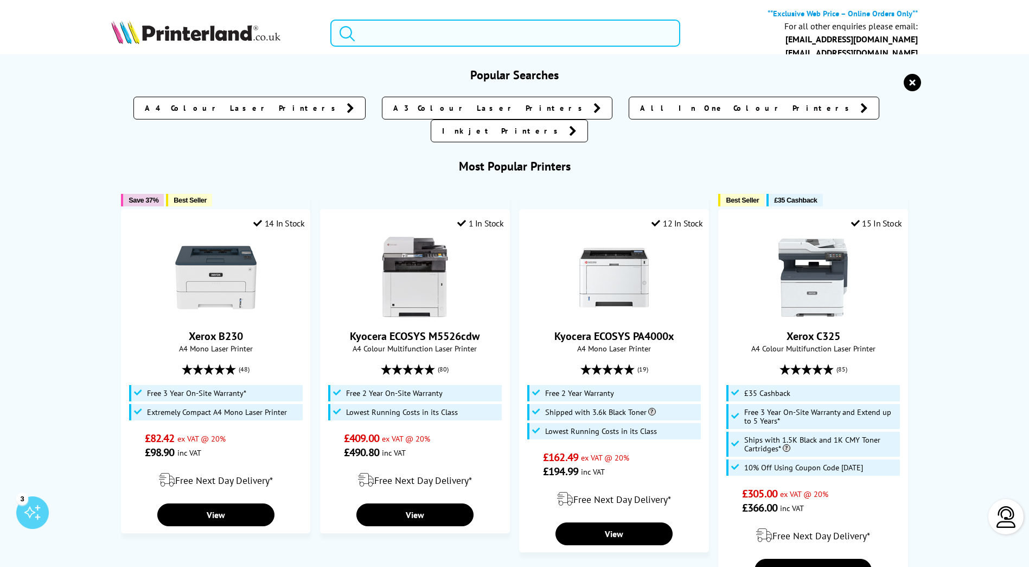
paste input "epson et 4850"
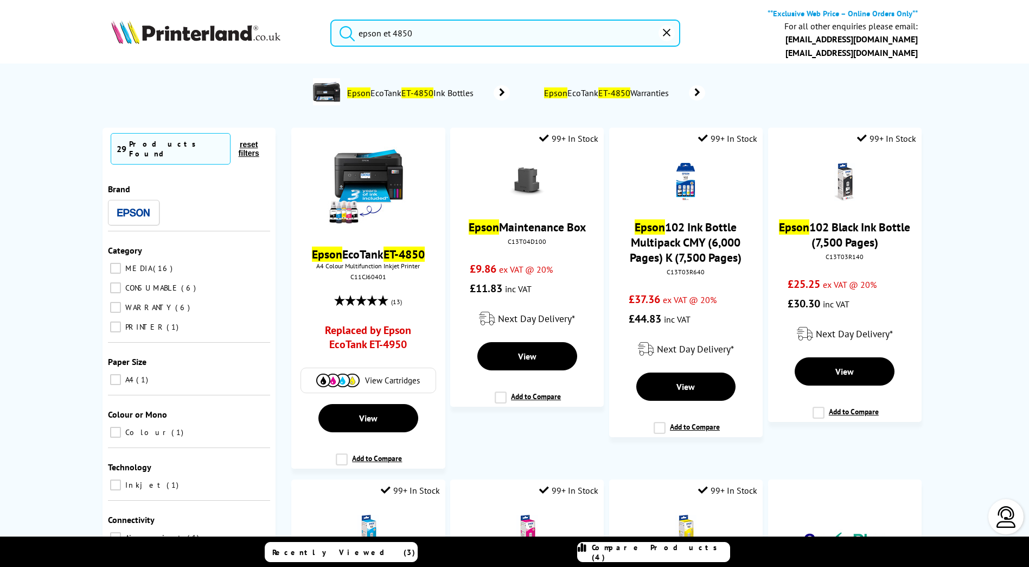
click at [402, 30] on input "epson et 4850" at bounding box center [505, 33] width 350 height 27
type input "epson et 4950"
click at [331, 20] on button "submit" at bounding box center [344, 32] width 27 height 24
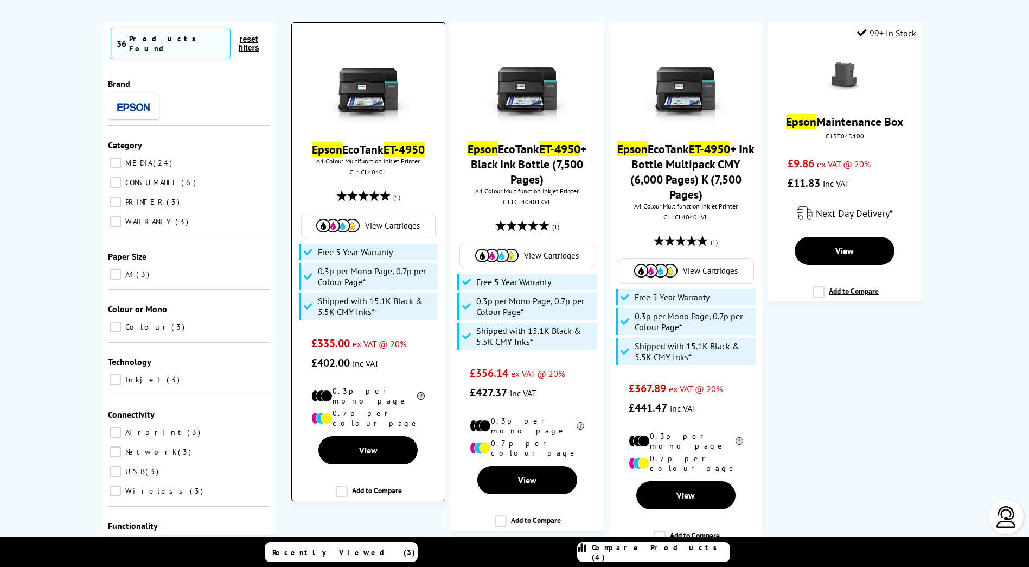
scroll to position [109, 0]
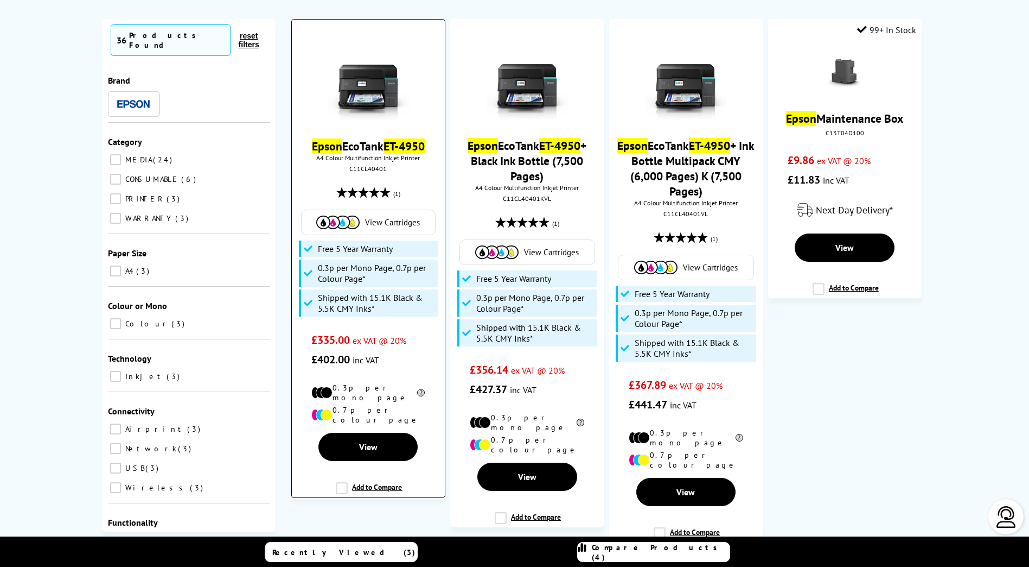
click at [387, 142] on mark "ET-4950" at bounding box center [404, 145] width 41 height 15
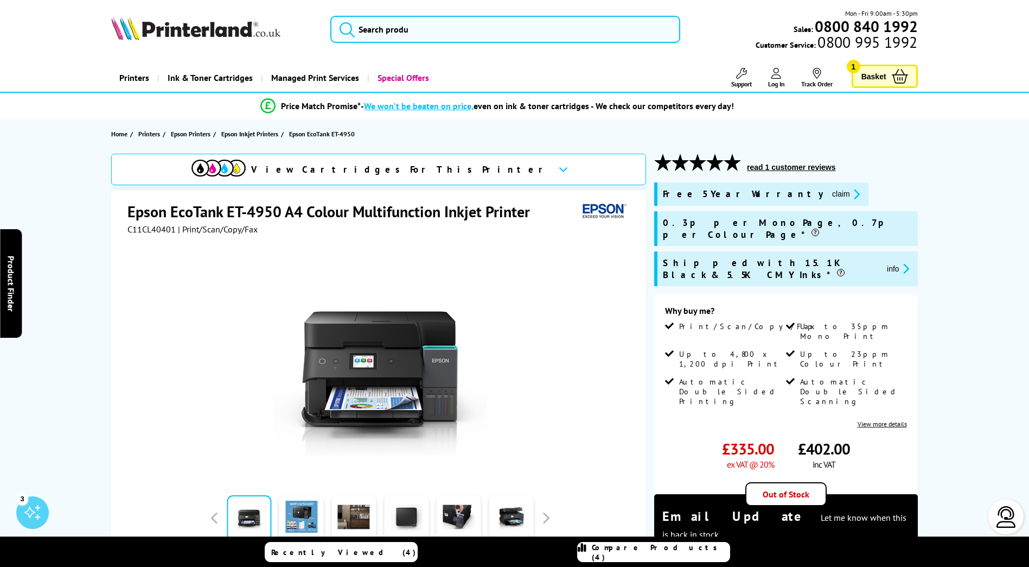
click at [147, 227] on span "C11CL40401" at bounding box center [152, 229] width 48 height 11
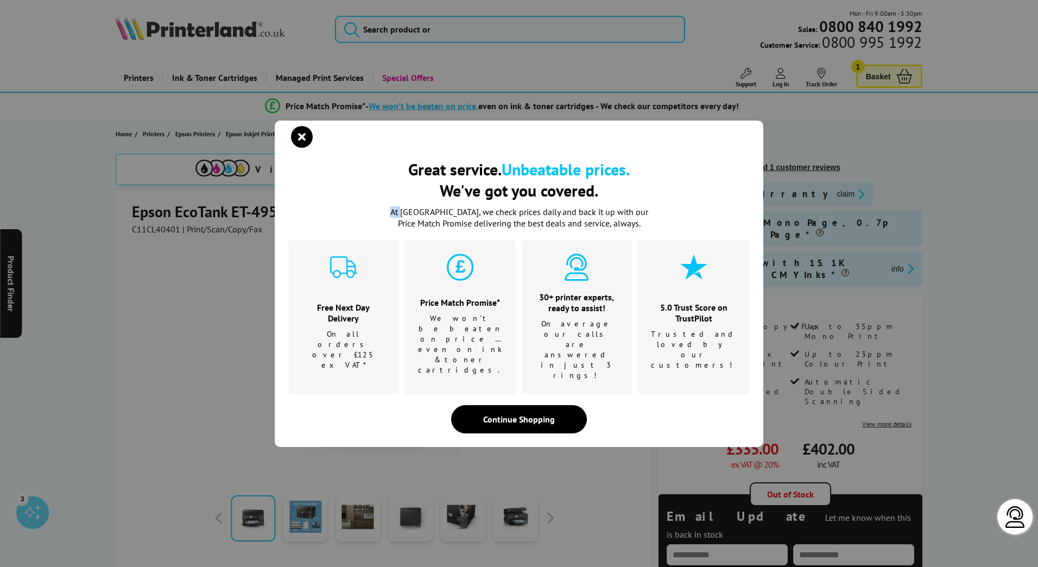
click at [147, 227] on div "Great service. Unbeatable prices. We've got you covered. Great service. Unbeata…" at bounding box center [519, 283] width 1038 height 567
drag, startPoint x: 147, startPoint y: 227, endPoint x: 289, endPoint y: 162, distance: 156.9
click at [289, 158] on div "Great service. Unbeatable prices. We've got you covered." at bounding box center [518, 146] width 461 height 24
click at [303, 148] on icon "close modal" at bounding box center [302, 137] width 22 height 22
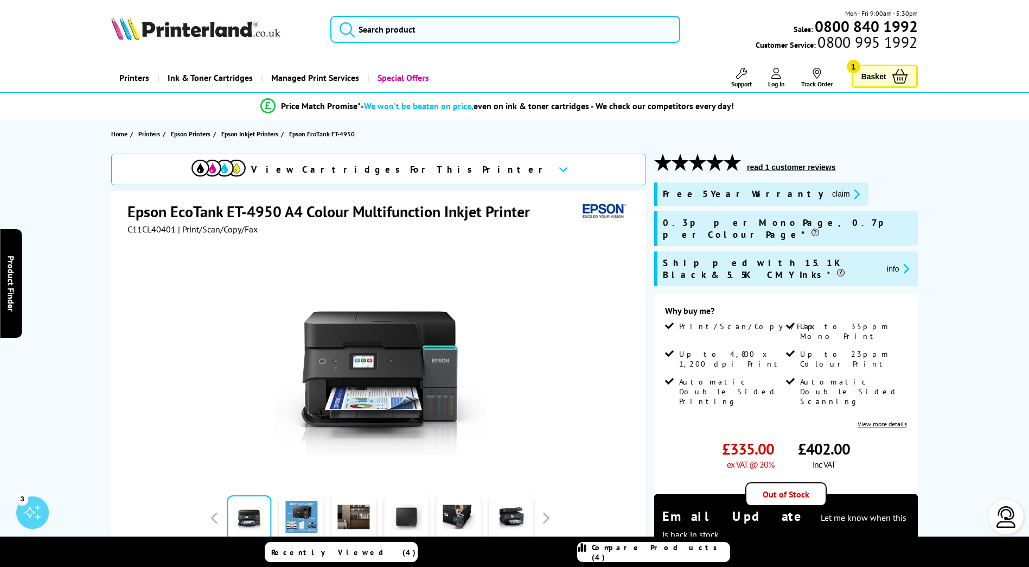
click at [149, 230] on span "C11CL40401" at bounding box center [152, 229] width 48 height 11
copy span "C11CL40401"
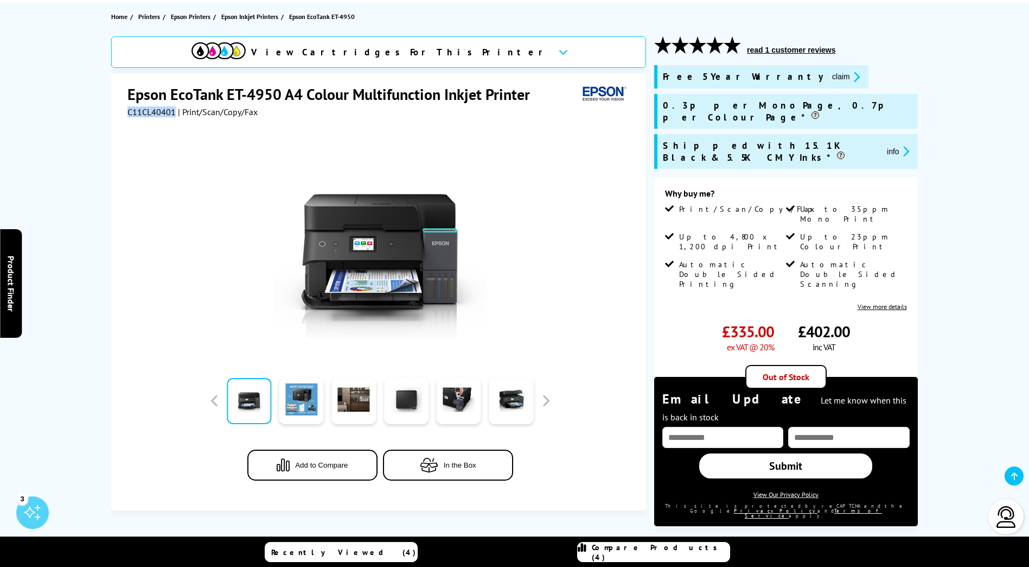
scroll to position [271, 0]
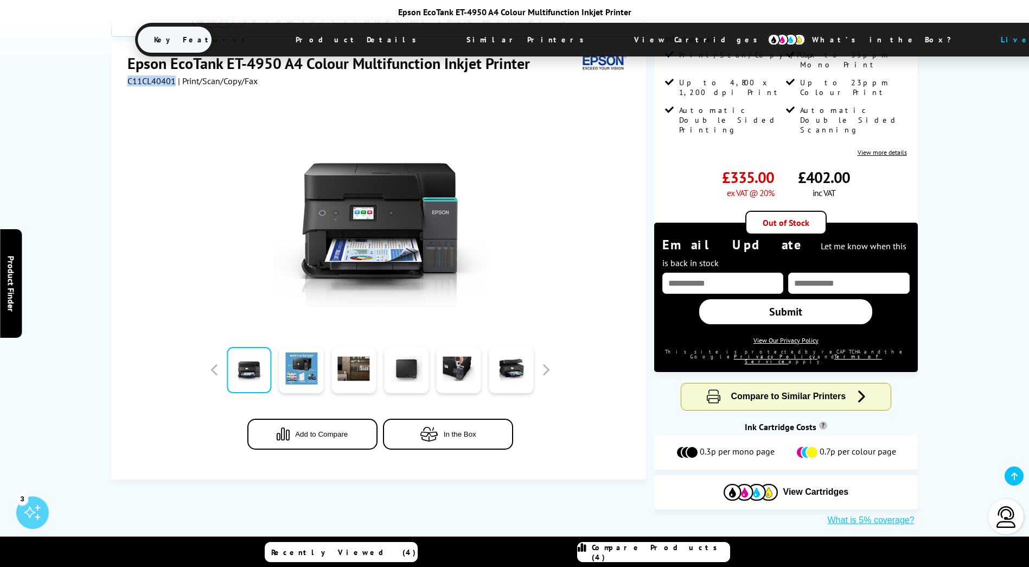
click at [653, 552] on span "Compare Products (4)" at bounding box center [661, 552] width 138 height 20
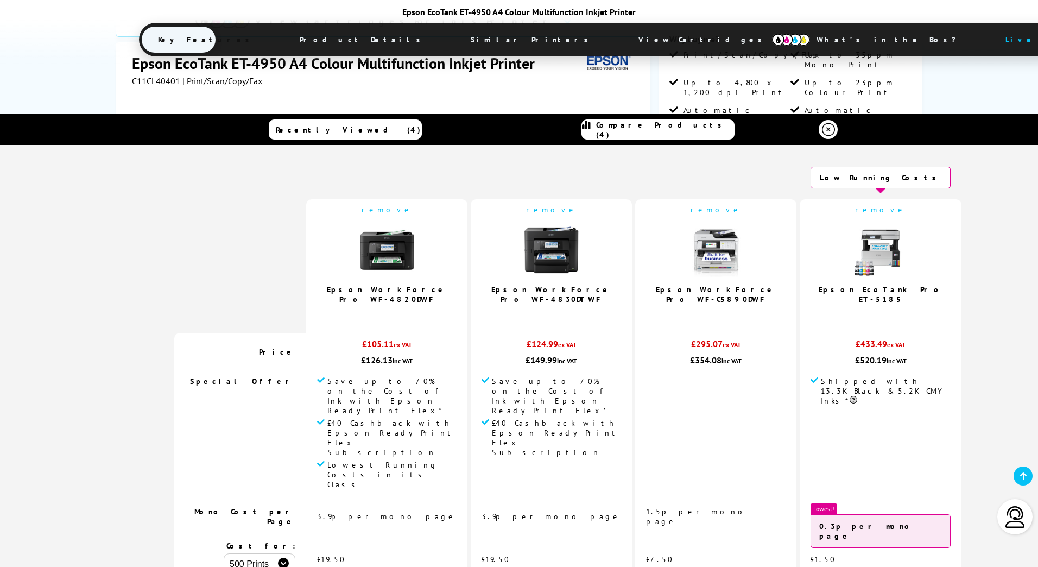
click at [855, 208] on link "remove" at bounding box center [880, 210] width 51 height 10
click at [690, 209] on link "remove" at bounding box center [715, 210] width 51 height 10
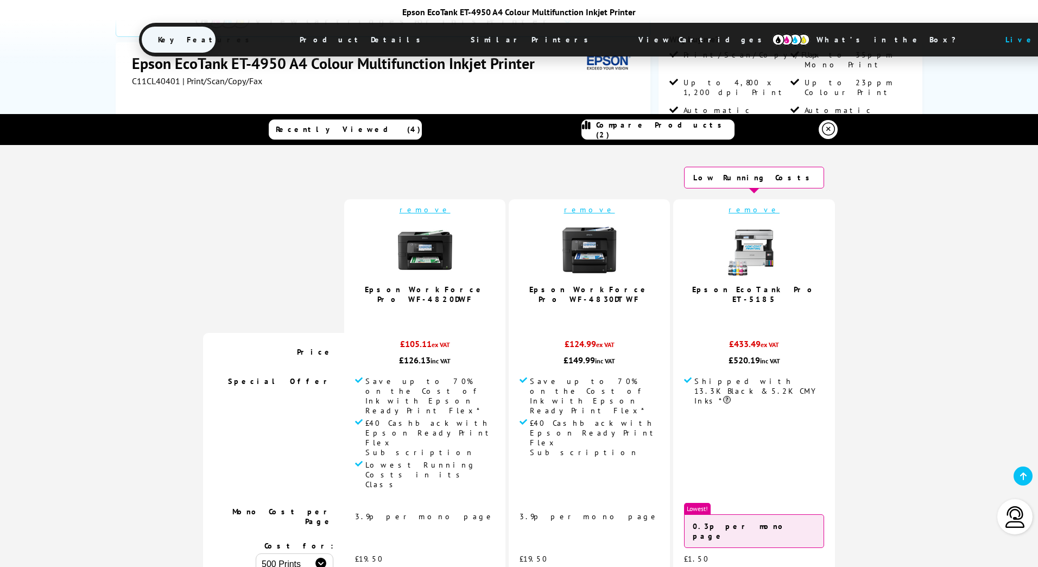
click at [590, 209] on link "remove" at bounding box center [589, 210] width 51 height 10
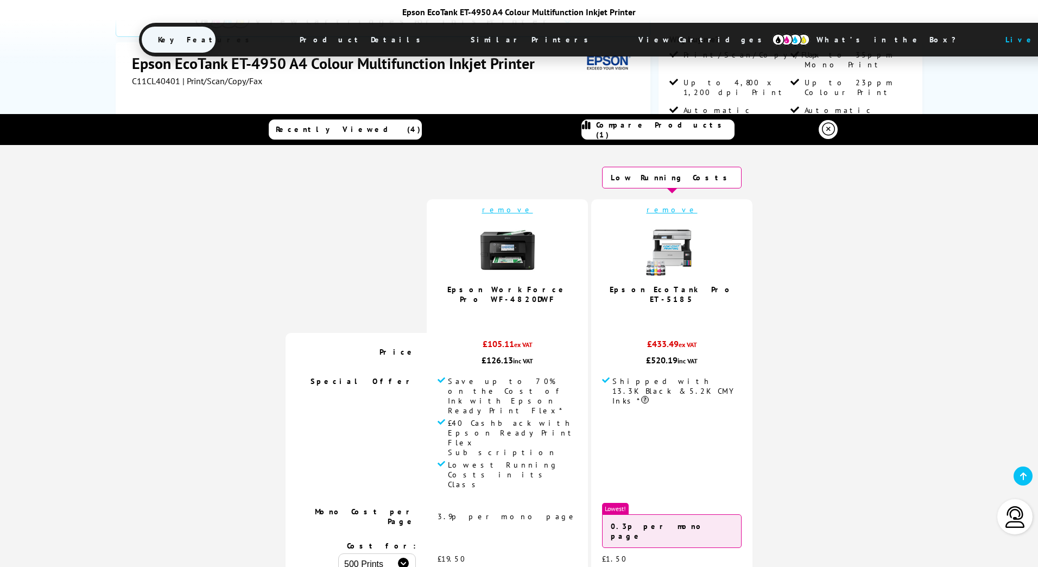
click at [427, 211] on td at bounding box center [355, 265] width 141 height 133
click at [527, 208] on link "remove" at bounding box center [507, 210] width 51 height 10
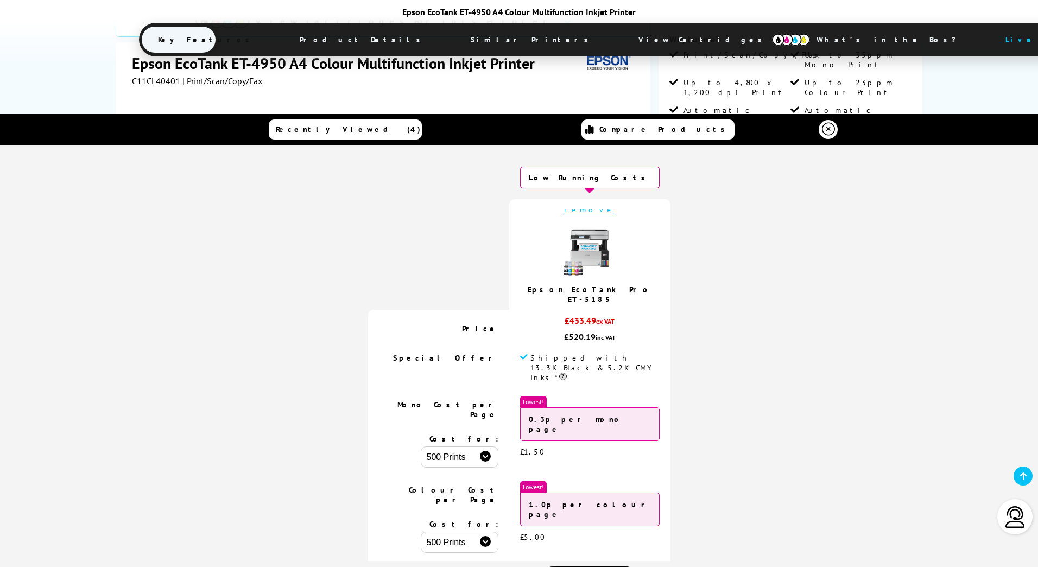
click at [583, 212] on link "remove" at bounding box center [589, 210] width 51 height 10
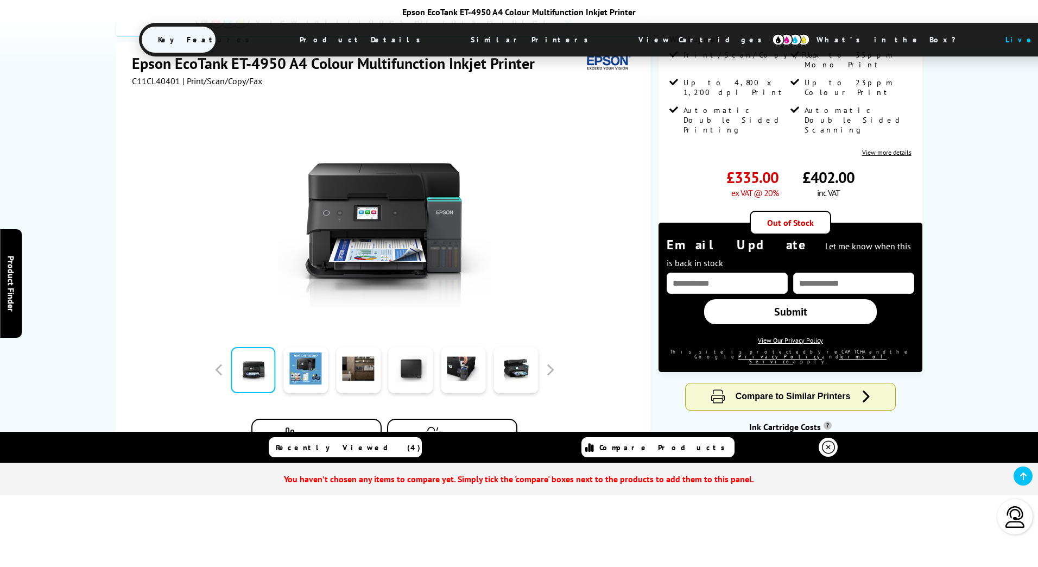
click at [831, 443] on icon at bounding box center [828, 447] width 13 height 13
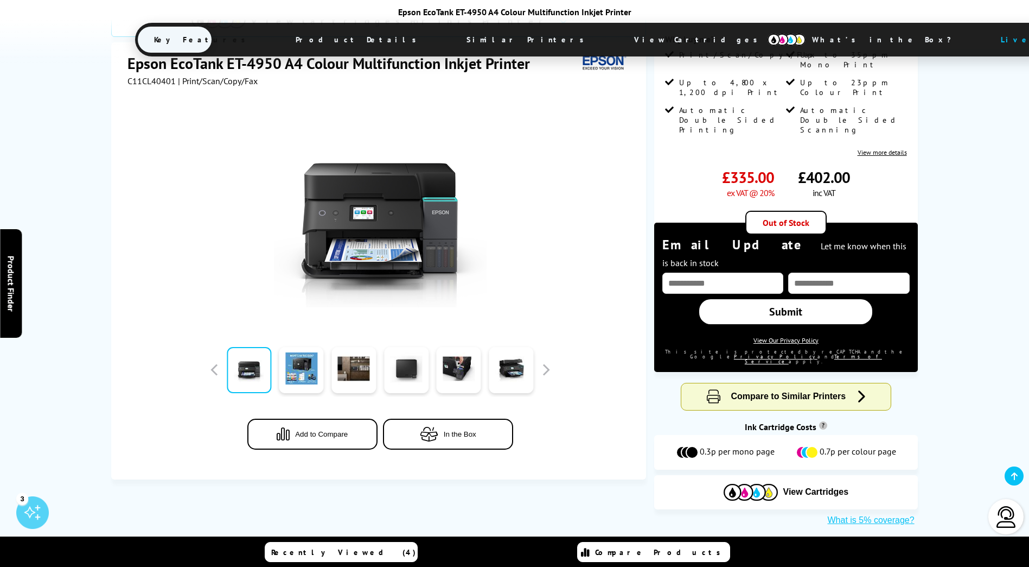
click at [334, 418] on button "Add to Compare" at bounding box center [312, 433] width 130 height 31
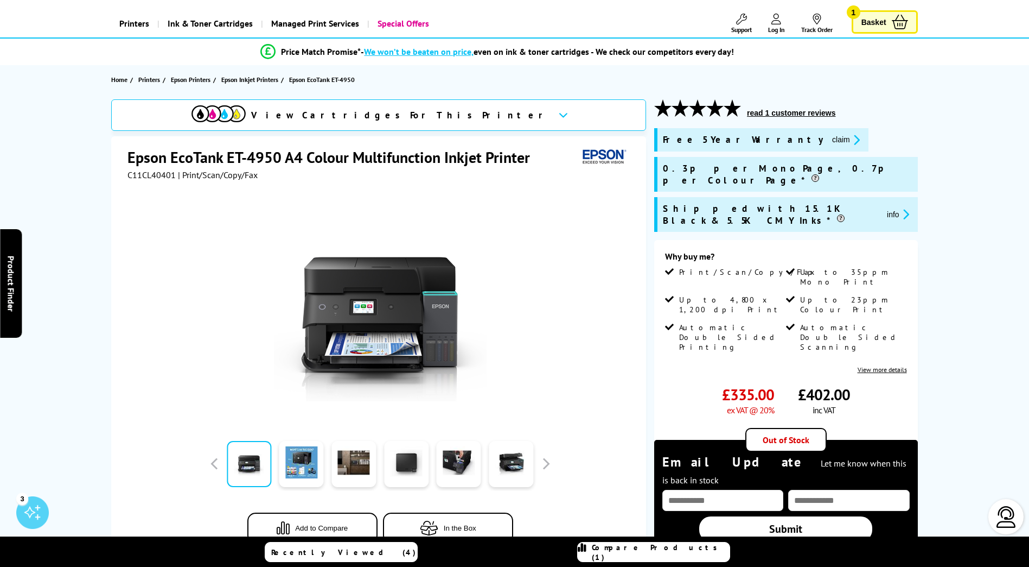
scroll to position [0, 0]
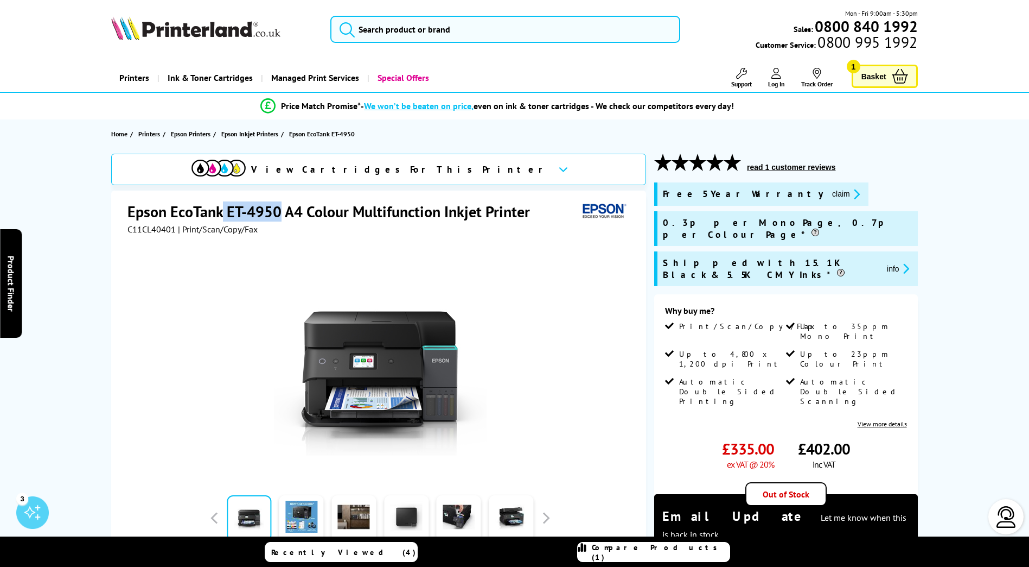
drag, startPoint x: 225, startPoint y: 207, endPoint x: 281, endPoint y: 208, distance: 55.9
click at [281, 208] on h1 "Epson EcoTank ET-4950 A4 Colour Multifunction Inkjet Printer" at bounding box center [334, 211] width 413 height 20
copy h1 "ET-4950"
click at [396, 26] on input "search" at bounding box center [505, 29] width 350 height 27
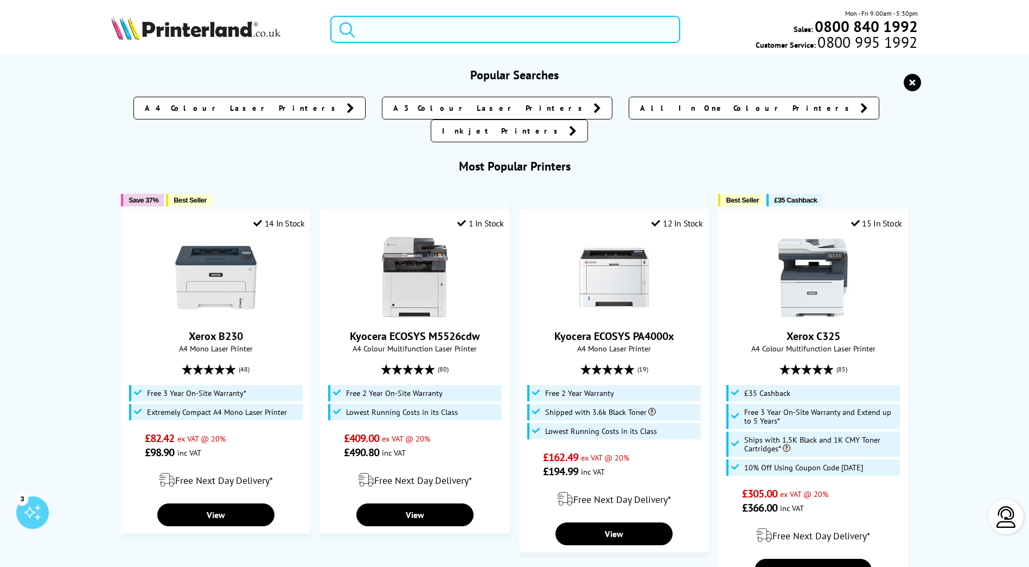
paste input "ET-4950"
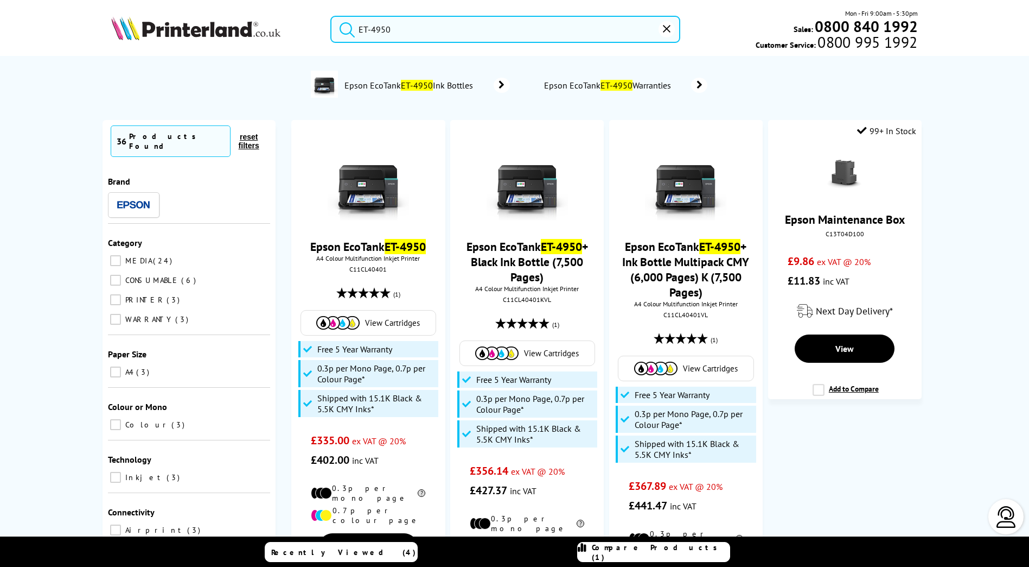
click at [381, 31] on input "ET-4950" at bounding box center [505, 29] width 350 height 27
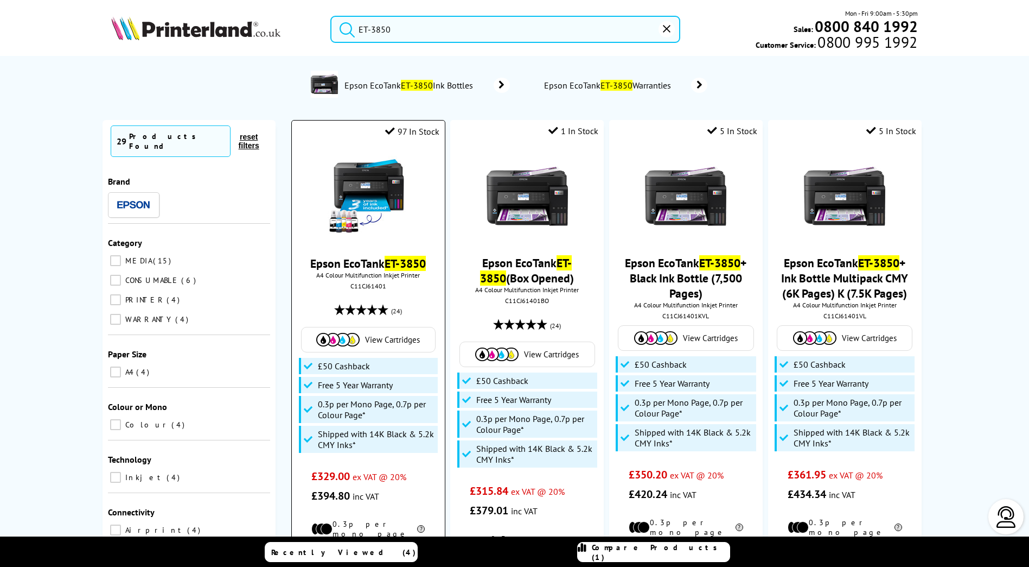
type input "ET-3850"
click at [393, 264] on mark "ET-3850" at bounding box center [405, 263] width 41 height 15
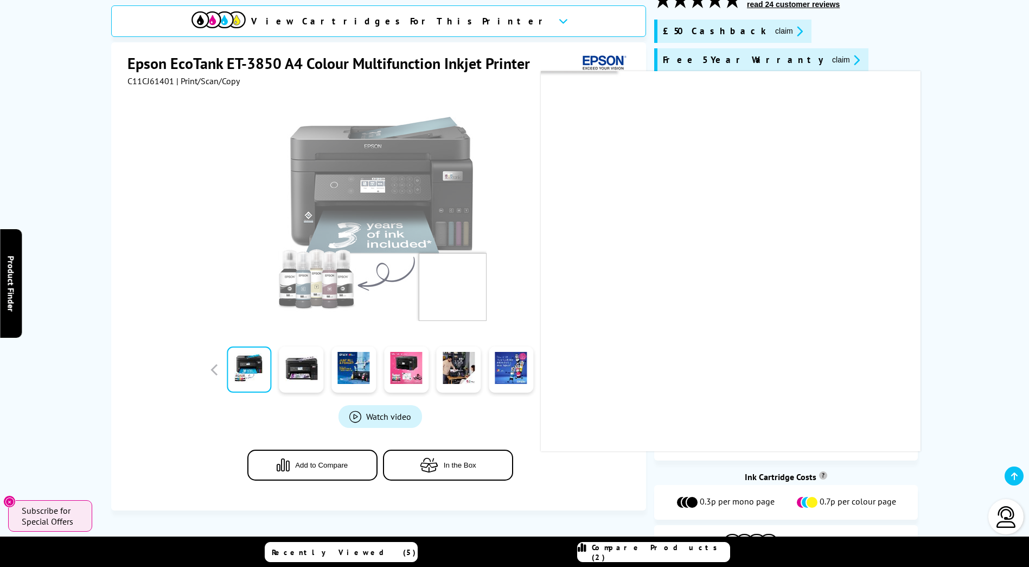
click at [667, 550] on span "Compare Products (2)" at bounding box center [661, 552] width 138 height 20
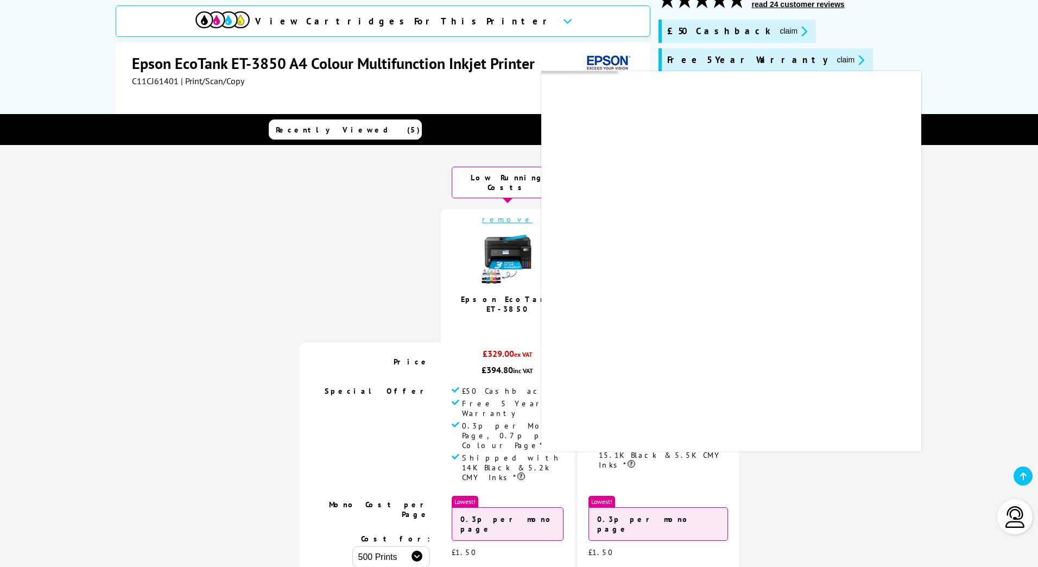
drag, startPoint x: 700, startPoint y: 78, endPoint x: 739, endPoint y: 91, distance: 40.8
click at [739, 91] on div "0.3p per Mono Page, 0.7p per Colour Page*" at bounding box center [789, 94] width 263 height 35
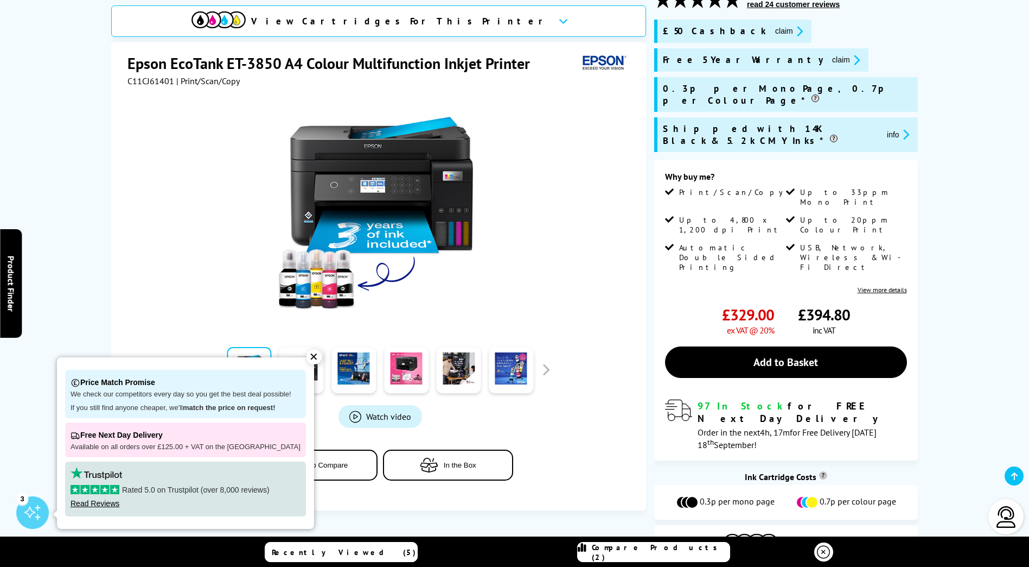
click at [307, 358] on div "✕" at bounding box center [314, 356] width 15 height 15
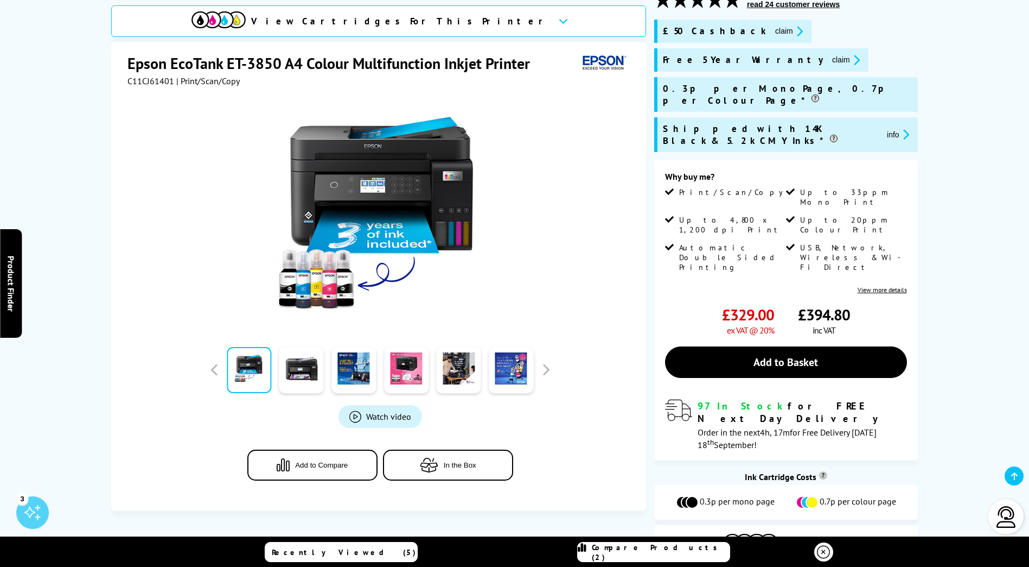
click at [663, 553] on span "Compare Products (2)" at bounding box center [661, 552] width 138 height 20
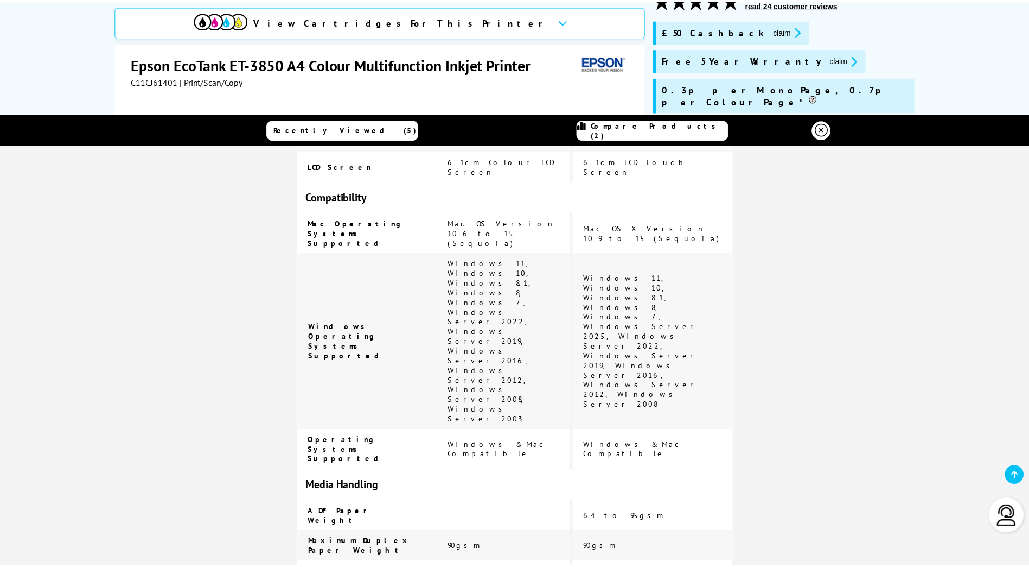
scroll to position [1767, 0]
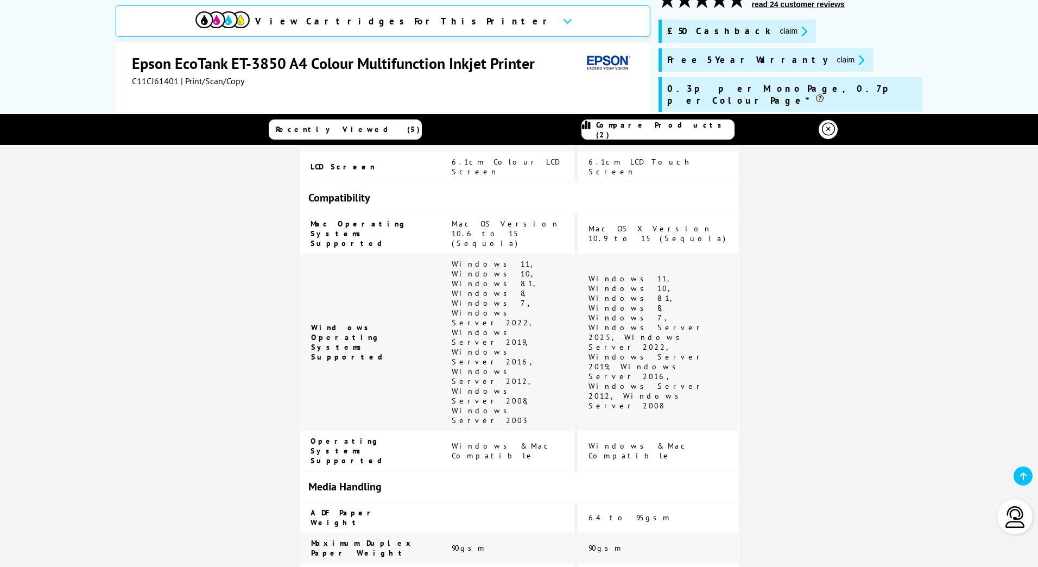
click at [829, 133] on icon at bounding box center [828, 129] width 13 height 13
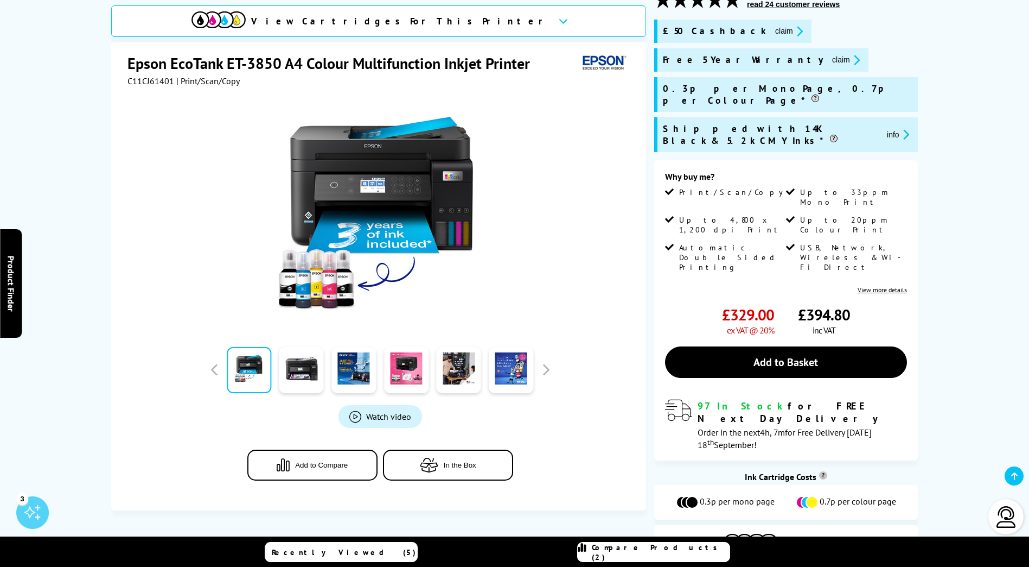
scroll to position [0, 0]
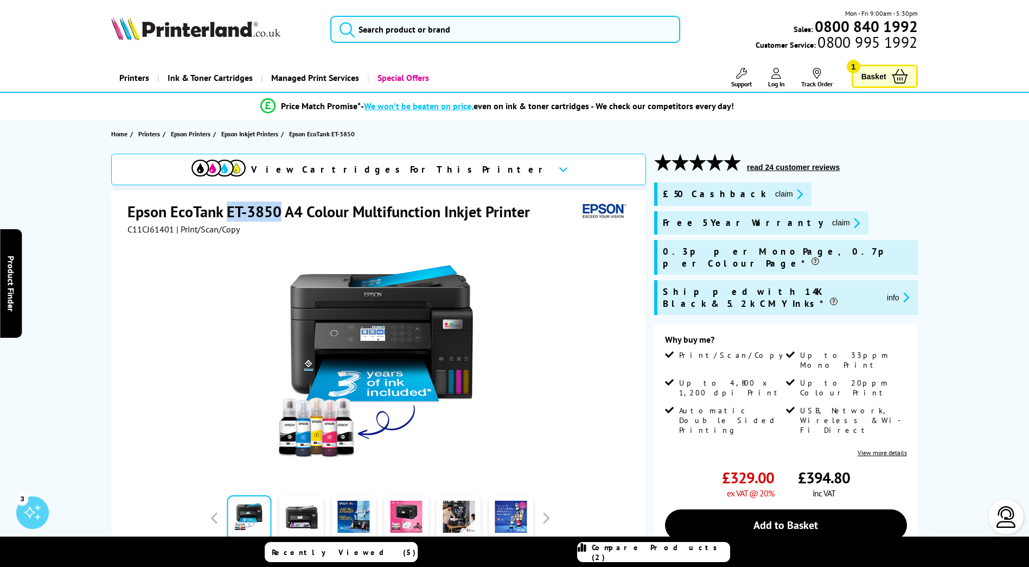
drag, startPoint x: 280, startPoint y: 211, endPoint x: 231, endPoint y: 207, distance: 49.5
click at [231, 207] on h1 "Epson EcoTank ET-3850 A4 Colour Multifunction Inkjet Printer" at bounding box center [334, 211] width 413 height 20
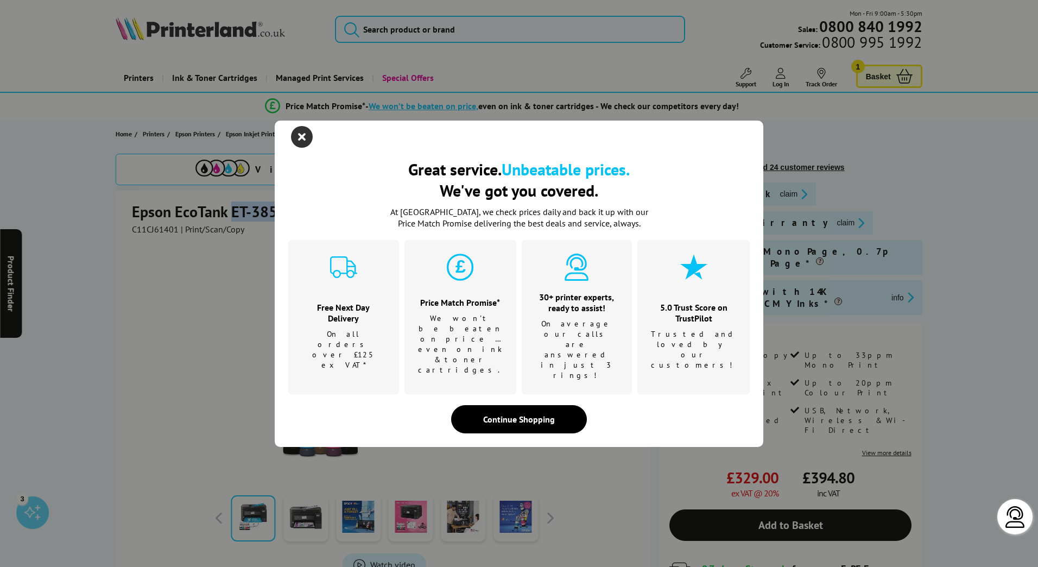
drag, startPoint x: 231, startPoint y: 207, endPoint x: 300, endPoint y: 152, distance: 88.8
click at [300, 148] on icon "close modal" at bounding box center [302, 137] width 22 height 22
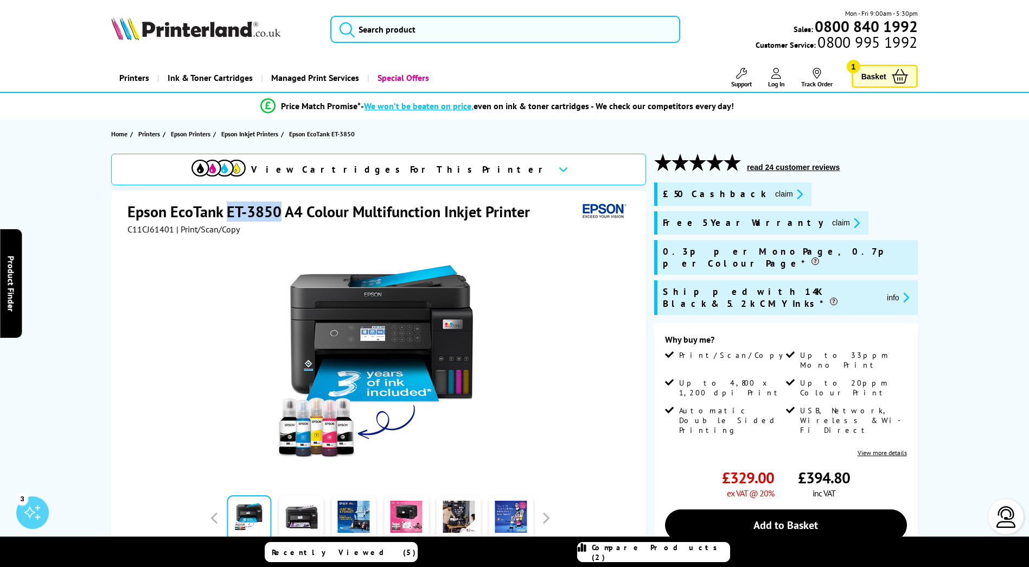
copy h1 "ET-3850"
click at [385, 27] on input "search" at bounding box center [505, 29] width 350 height 27
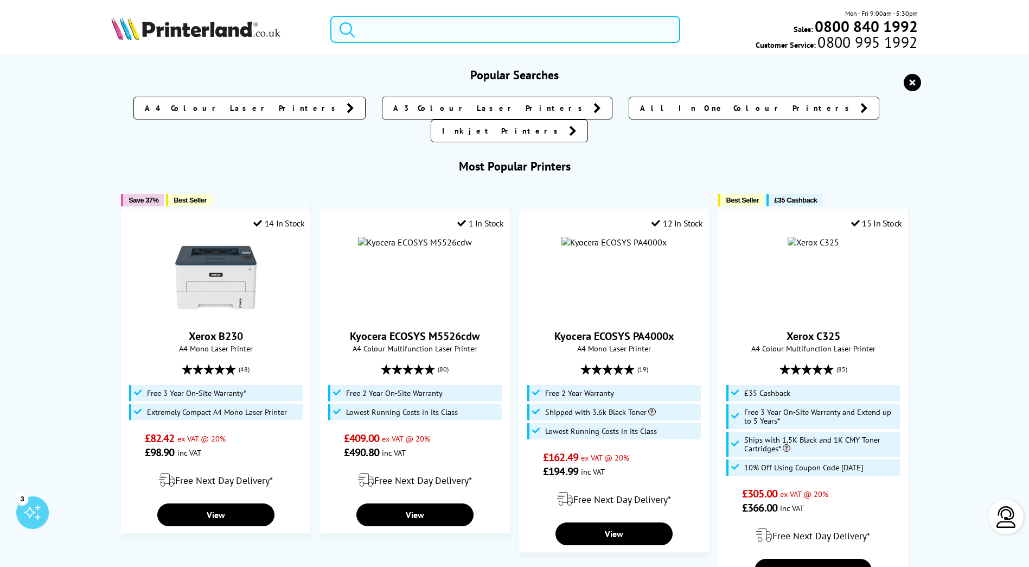
paste input "ET-3850"
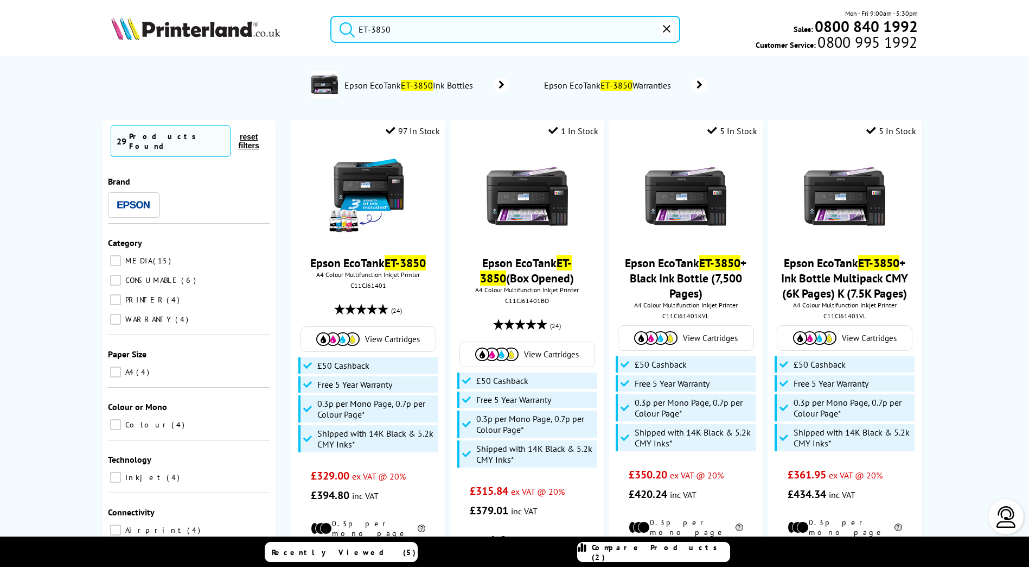
type input "ET-3850"
click at [331, 16] on button "submit" at bounding box center [344, 28] width 27 height 24
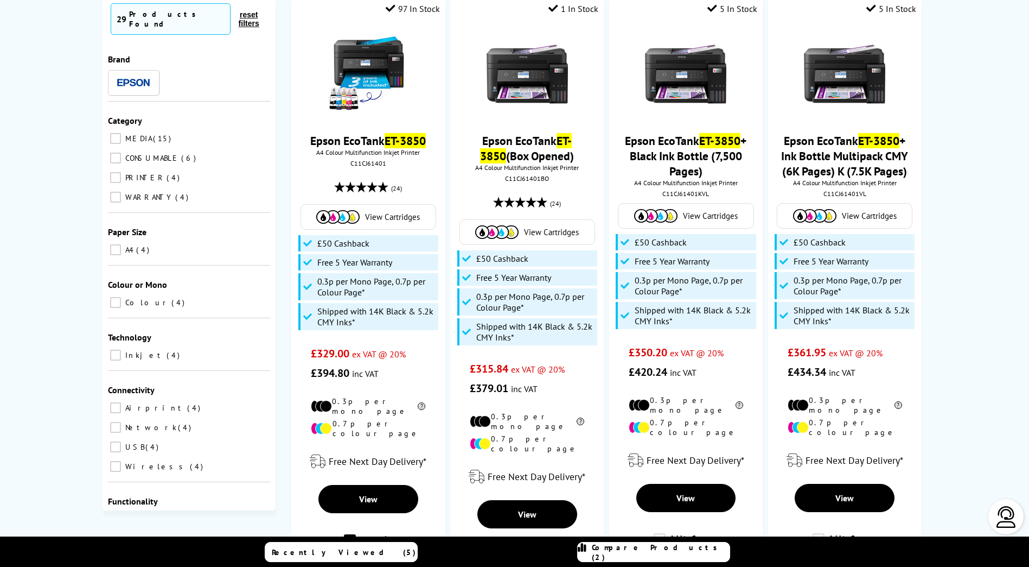
scroll to position [54, 0]
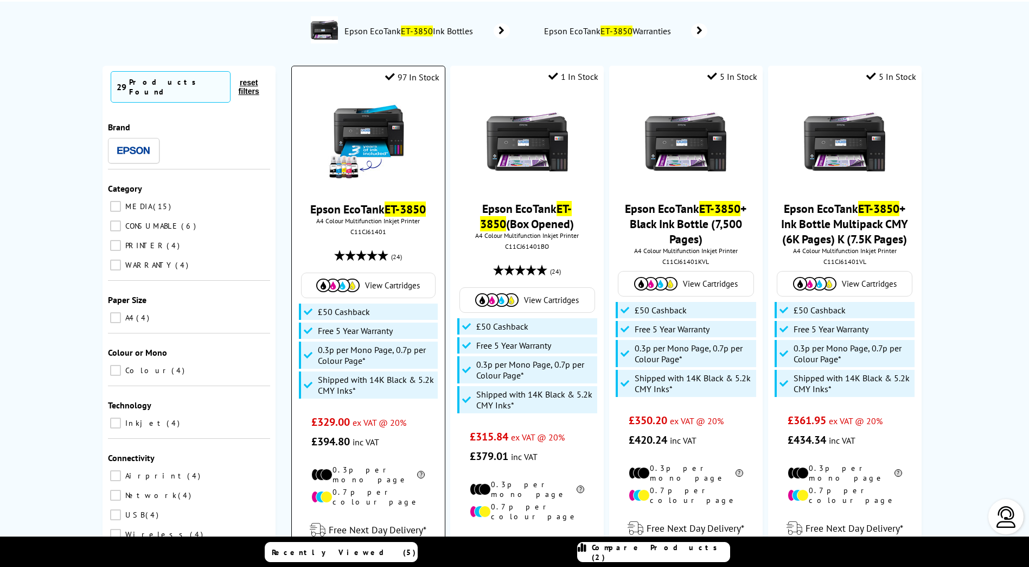
click at [372, 210] on link "Epson EcoTank ET-3850" at bounding box center [368, 208] width 116 height 15
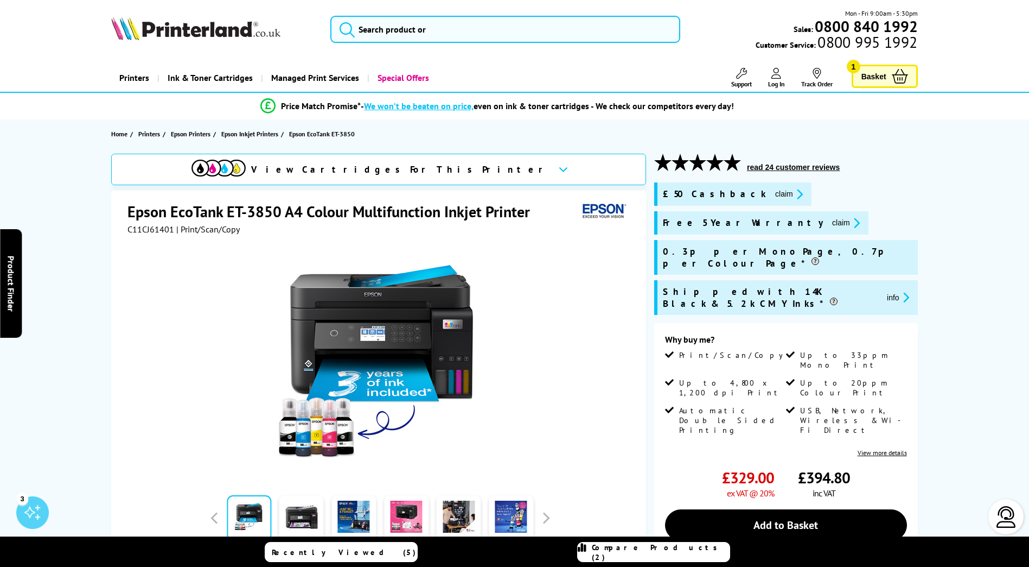
click at [947, 338] on div "View Cartridges For This Printer Epson EcoTank ET-3850 A4 Colour Multifunction …" at bounding box center [515, 446] width 868 height 585
click at [470, 33] on input "search" at bounding box center [505, 29] width 350 height 27
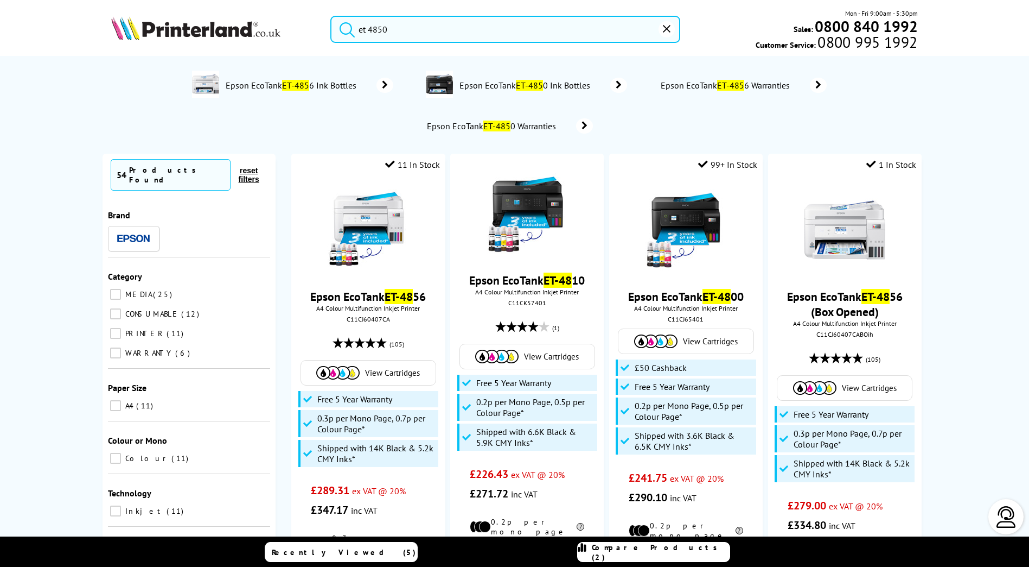
type input "et 4850"
click at [331, 16] on button "submit" at bounding box center [344, 28] width 27 height 24
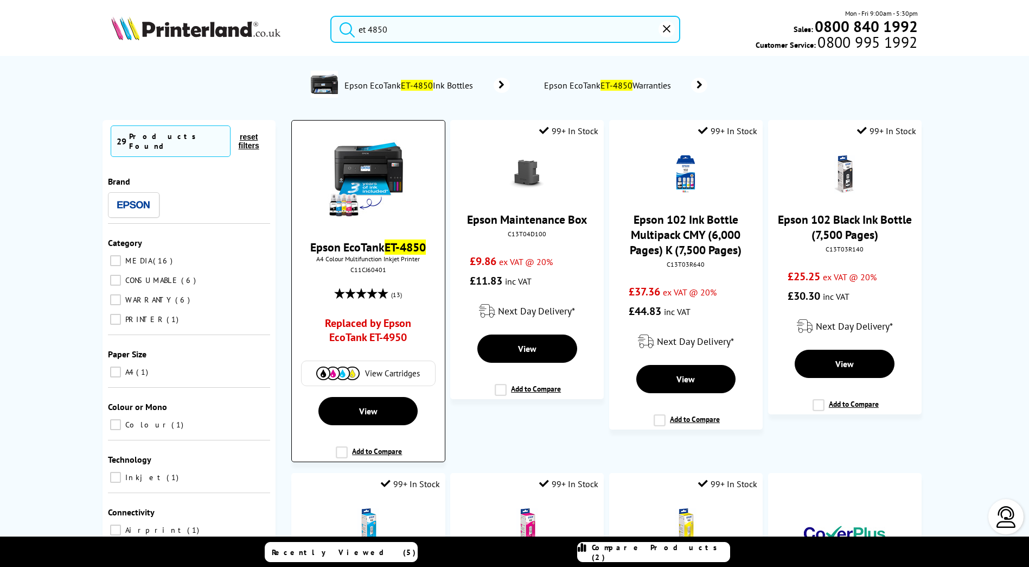
click at [336, 451] on label "Add to Compare" at bounding box center [369, 456] width 66 height 21
click at [0, 0] on input "Add to Compare" at bounding box center [0, 0] width 0 height 0
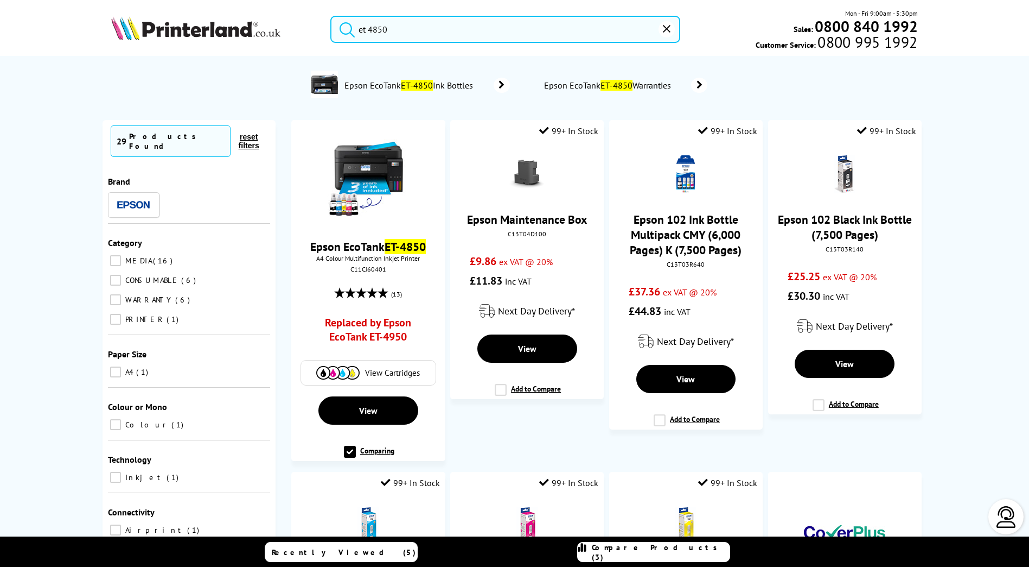
click at [706, 554] on link "Compare Products (3)" at bounding box center [653, 552] width 153 height 20
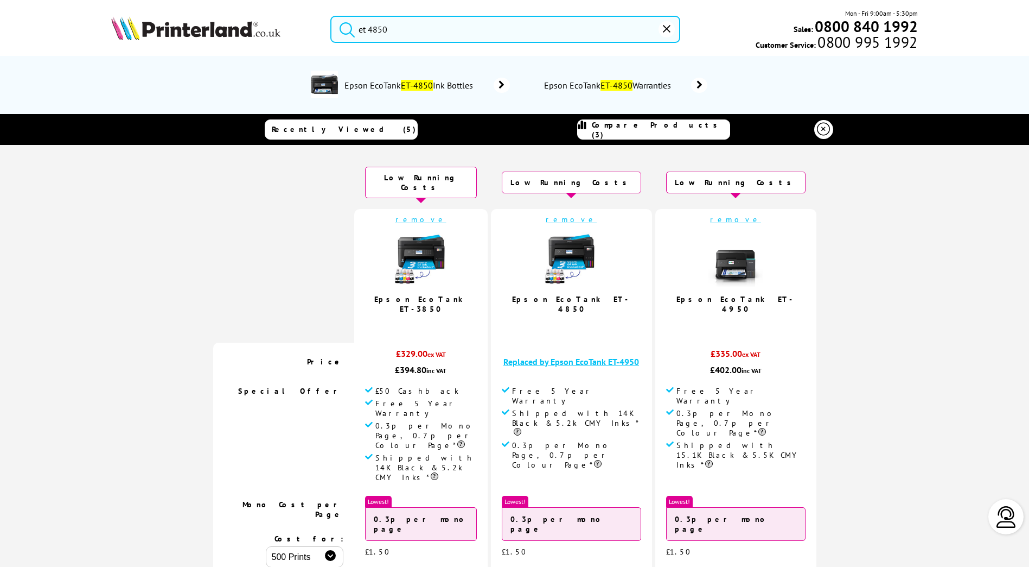
click at [710, 214] on link "remove" at bounding box center [735, 219] width 51 height 10
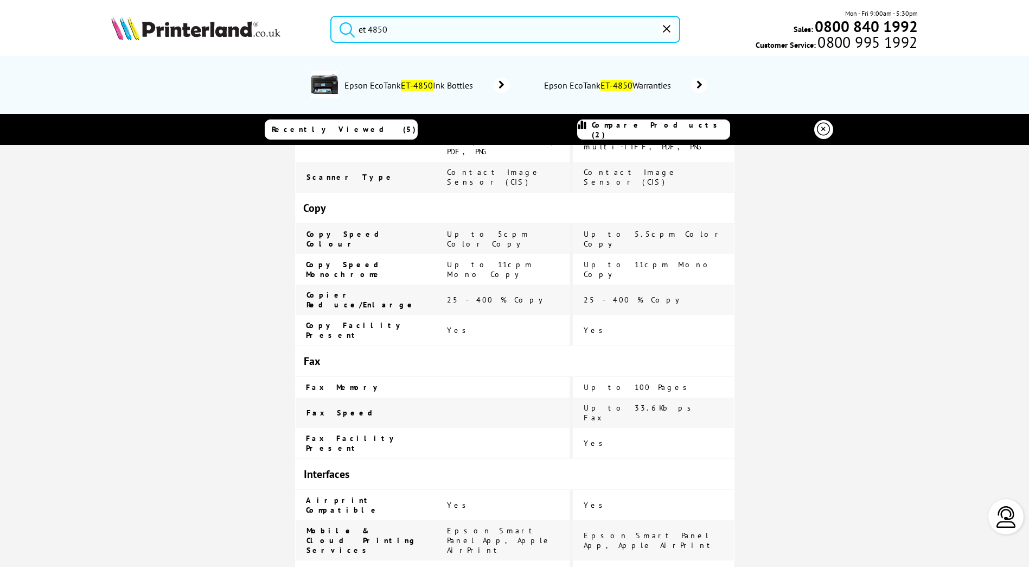
scroll to position [1248, 0]
